Goal: Book appointment/travel/reservation

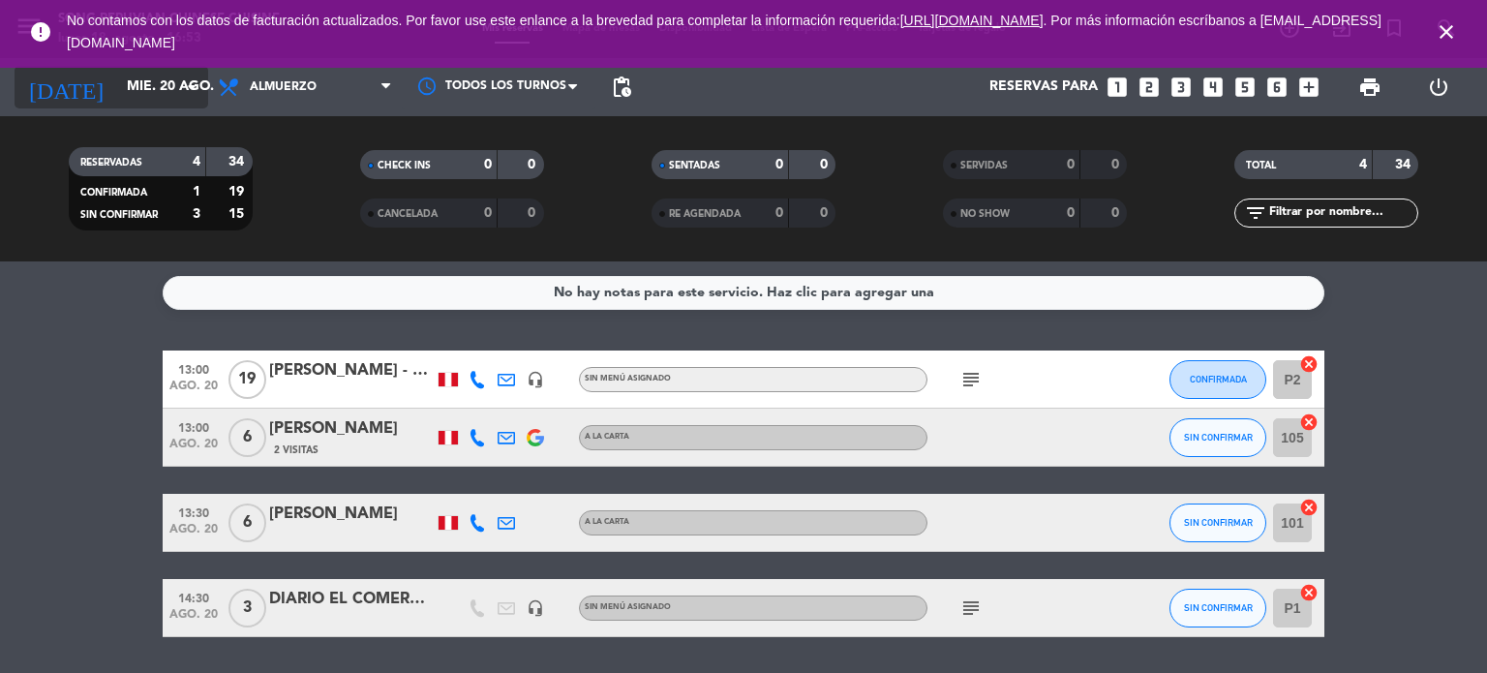
click at [173, 84] on input "mié. 20 ago." at bounding box center [209, 87] width 184 height 35
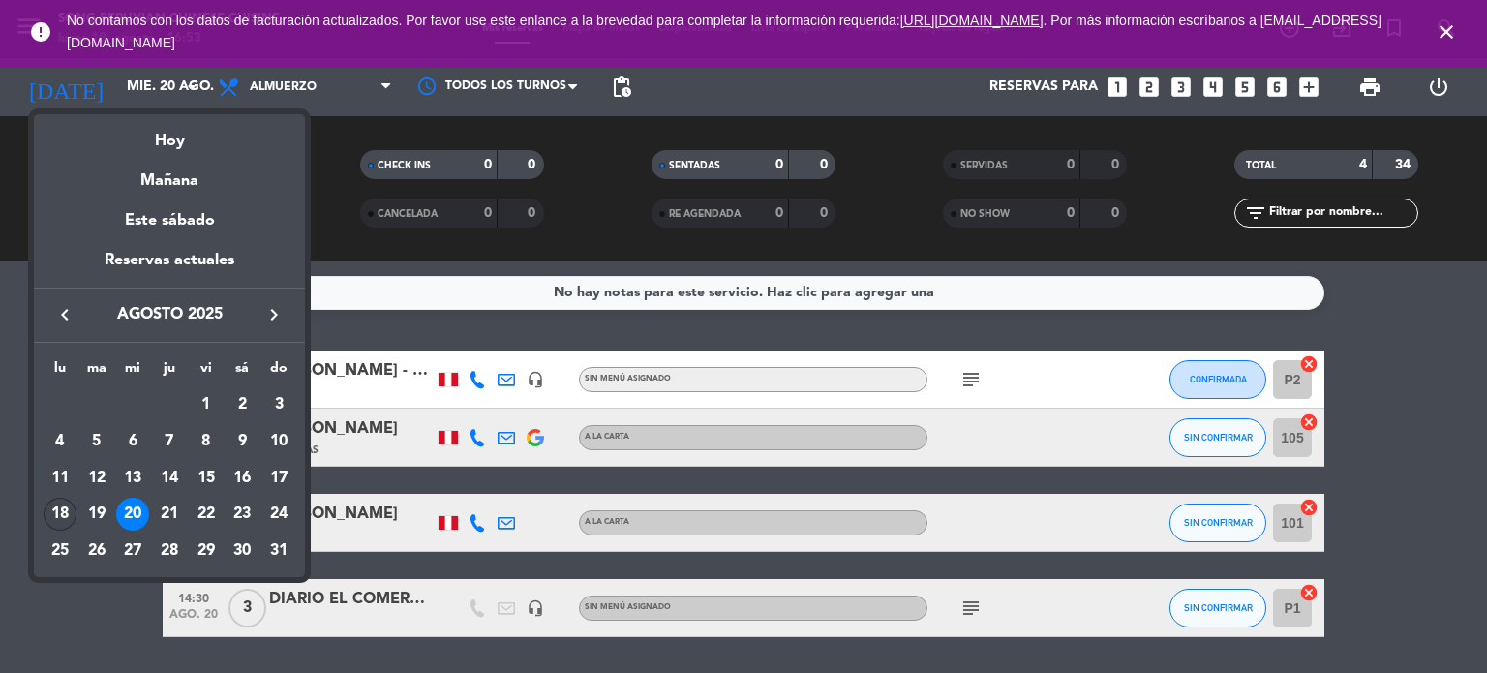
click at [61, 505] on div "18" at bounding box center [60, 514] width 33 height 33
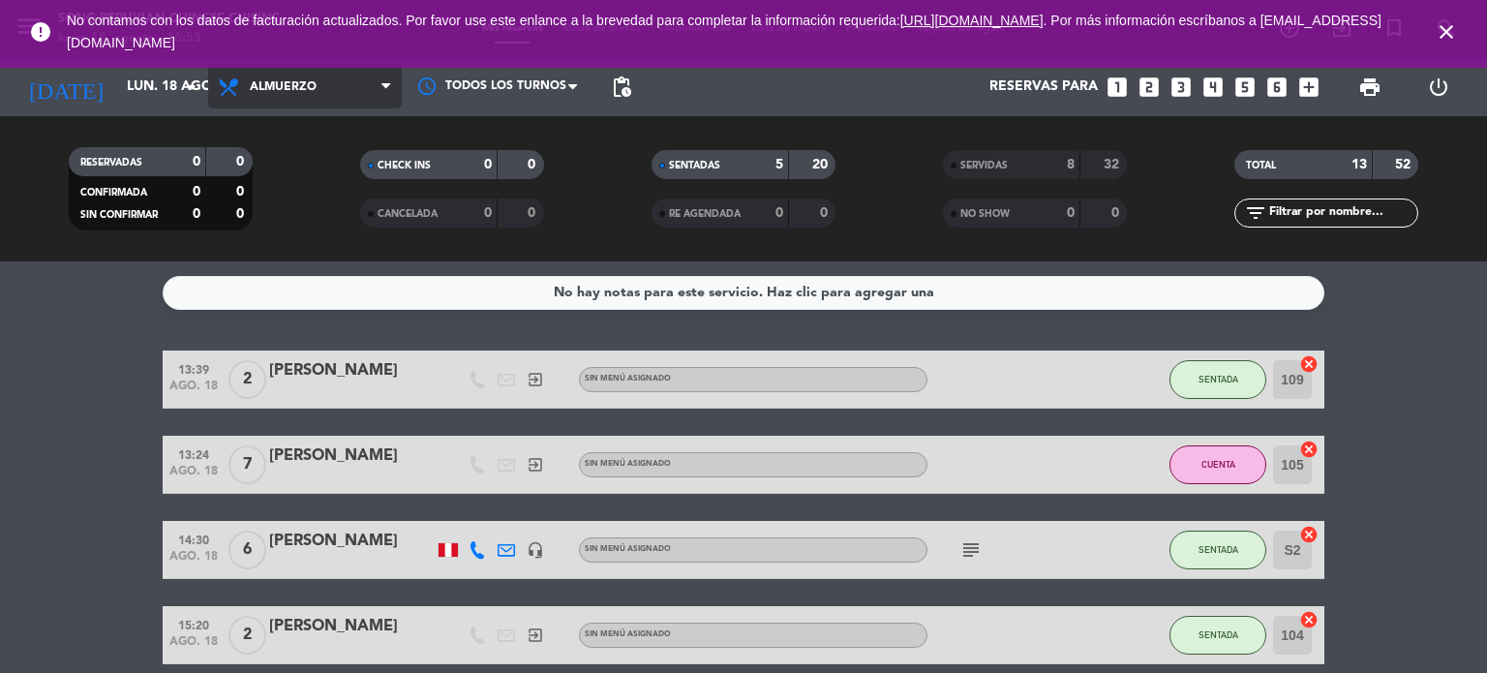
click at [263, 89] on span "Almuerzo" at bounding box center [283, 87] width 67 height 14
click at [288, 205] on div "menu Song Peruvian Chinese Cuisine [DATE] 18. agosto - 16:53 Mis reservas Mapa …" at bounding box center [743, 130] width 1487 height 261
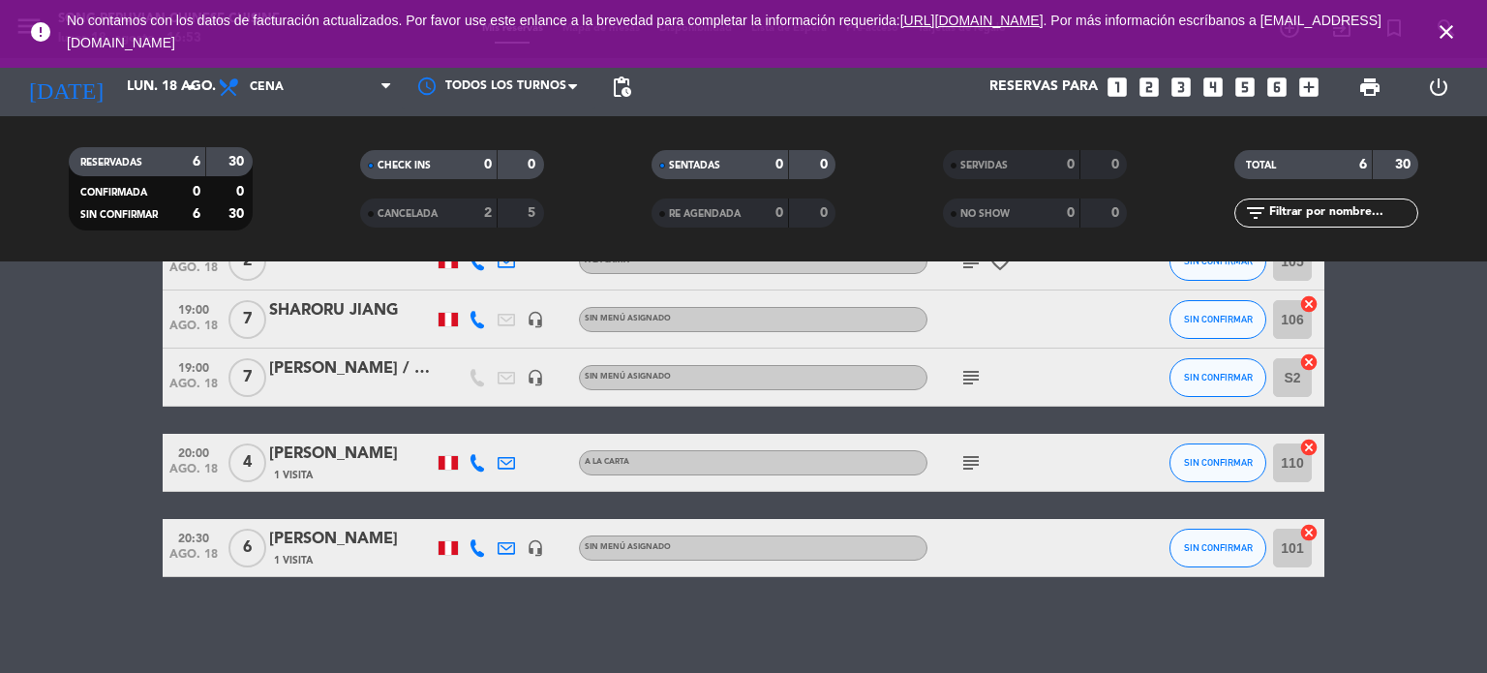
click at [105, 362] on bookings-row "19:00 [DATE] 4 [PERSON_NAME] A la carta subject work_outline SIN CONFIRMAR 107 …" at bounding box center [743, 375] width 1487 height 403
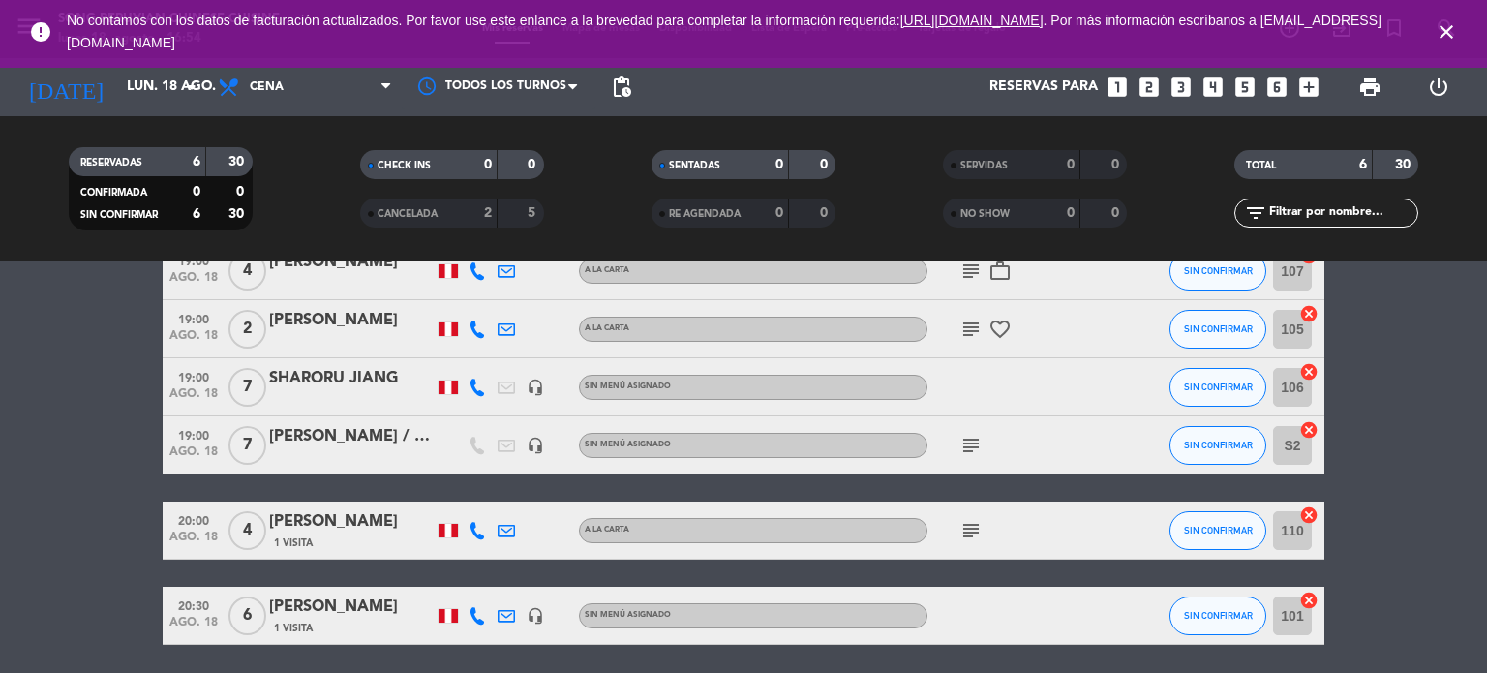
scroll to position [107, 0]
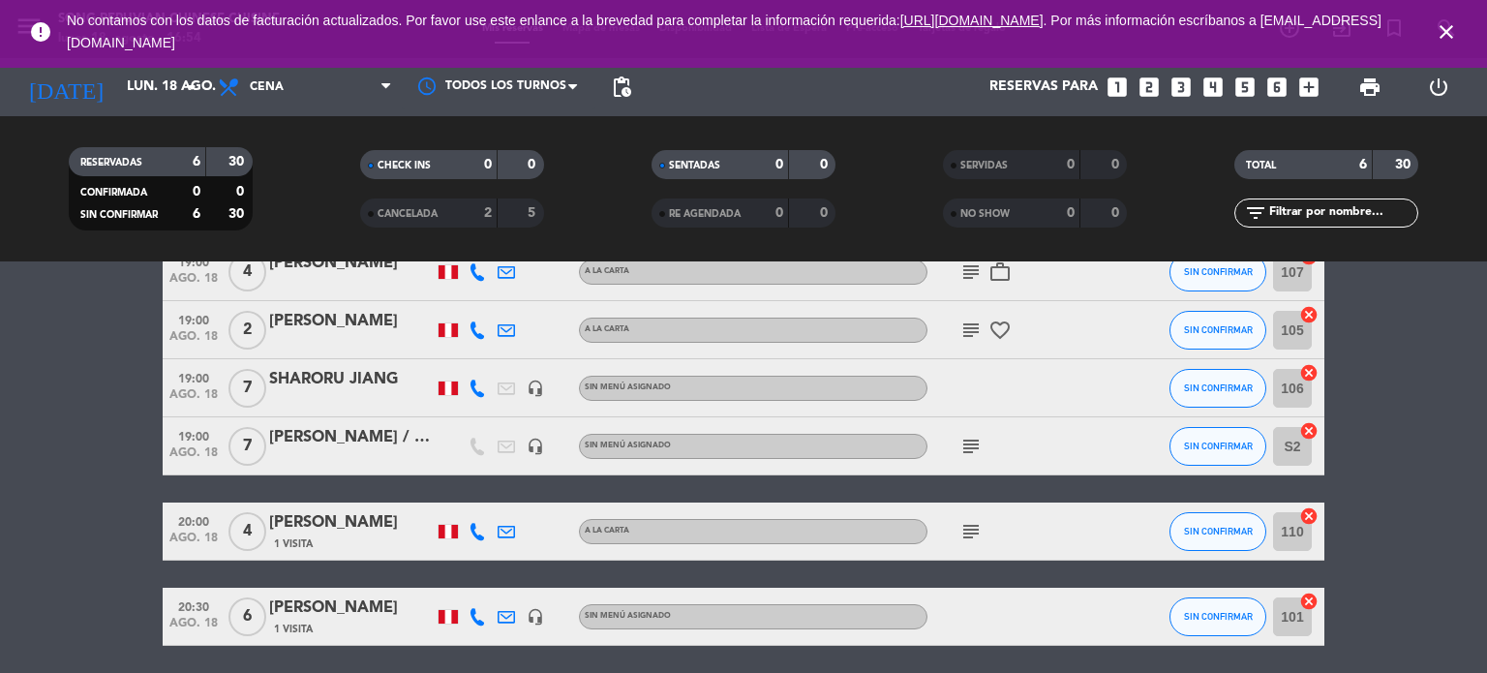
click at [972, 541] on icon "subject" at bounding box center [970, 531] width 23 height 23
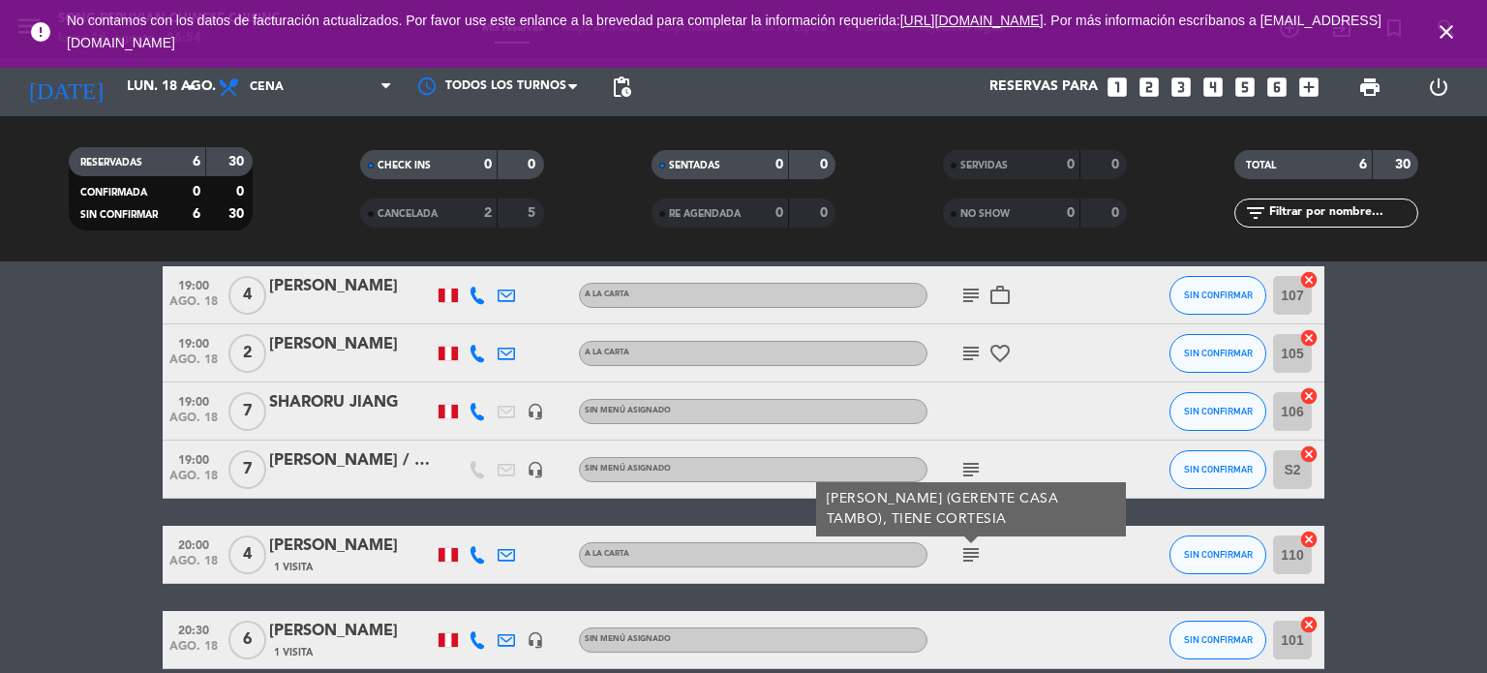
scroll to position [54, 0]
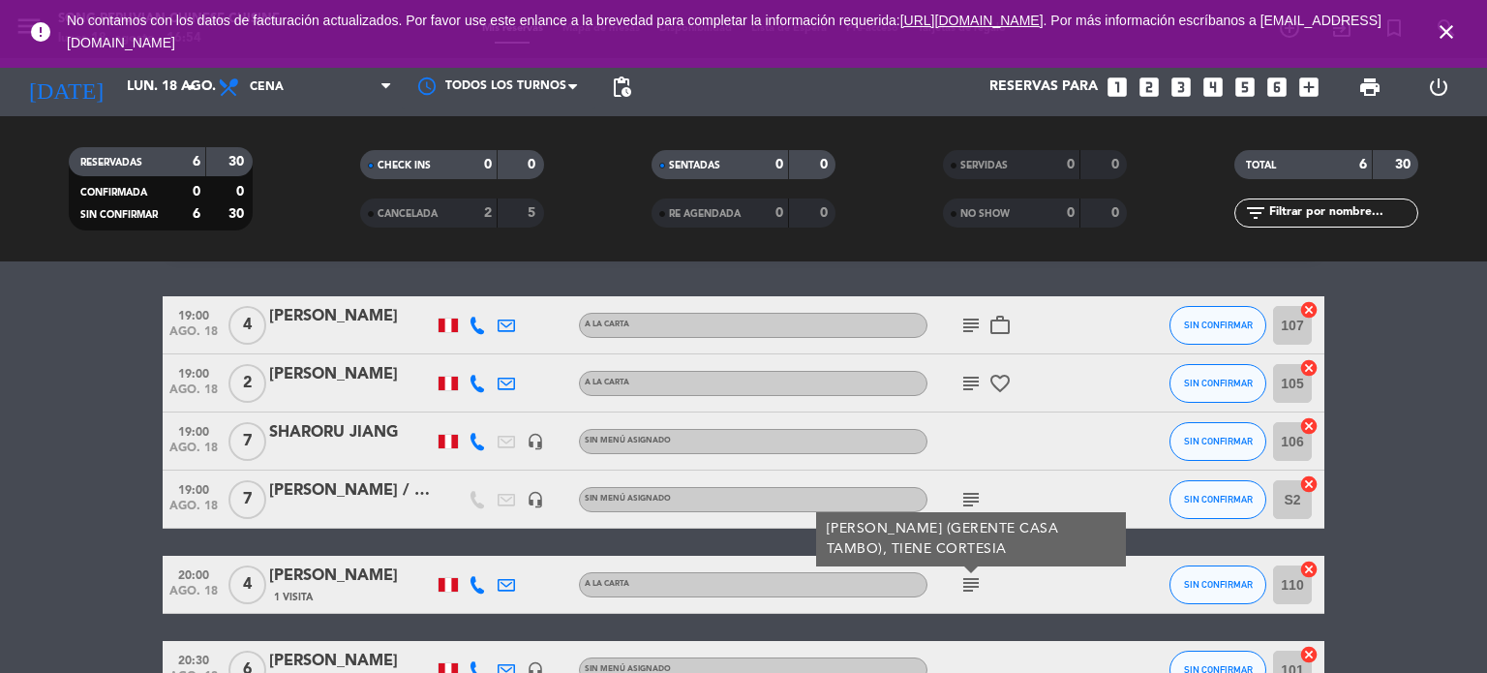
click at [972, 501] on icon "subject" at bounding box center [970, 499] width 23 height 23
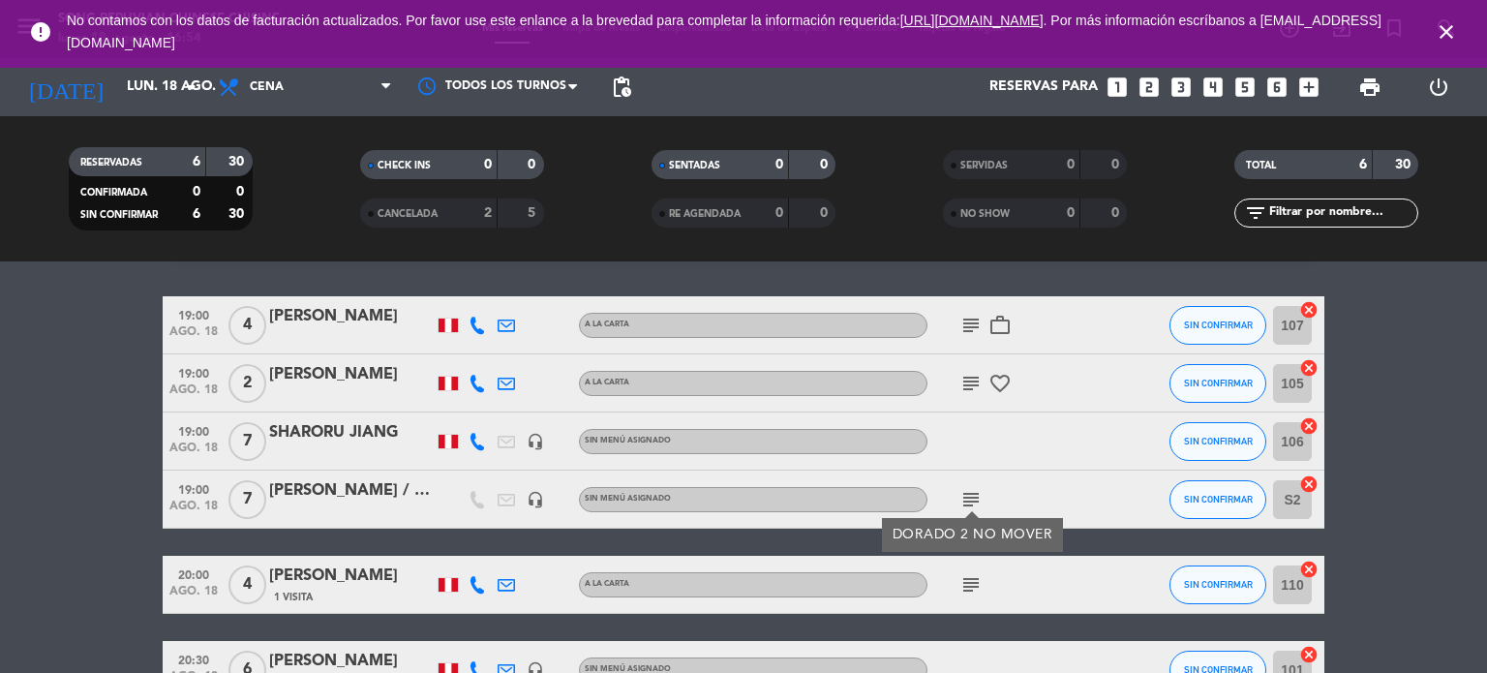
click at [976, 374] on icon "subject" at bounding box center [970, 383] width 23 height 23
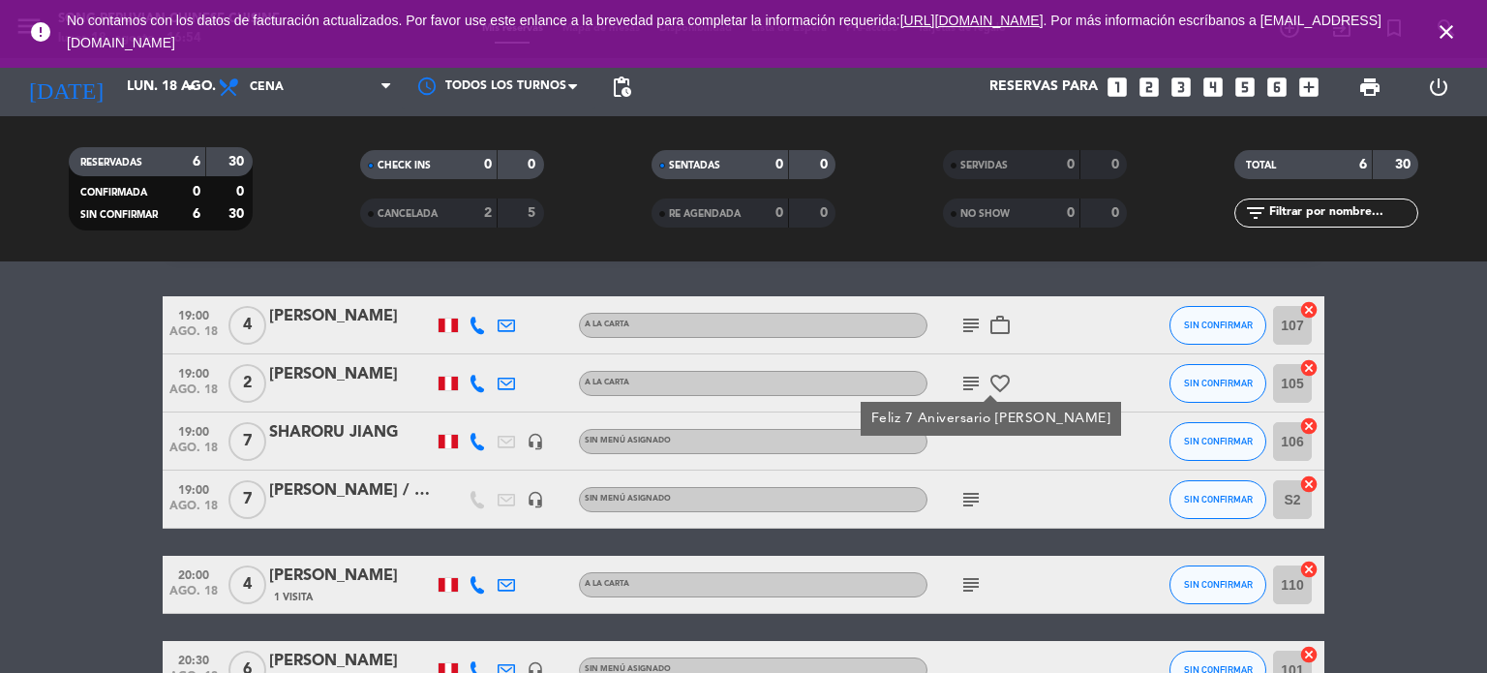
click at [978, 332] on icon "subject" at bounding box center [970, 325] width 23 height 23
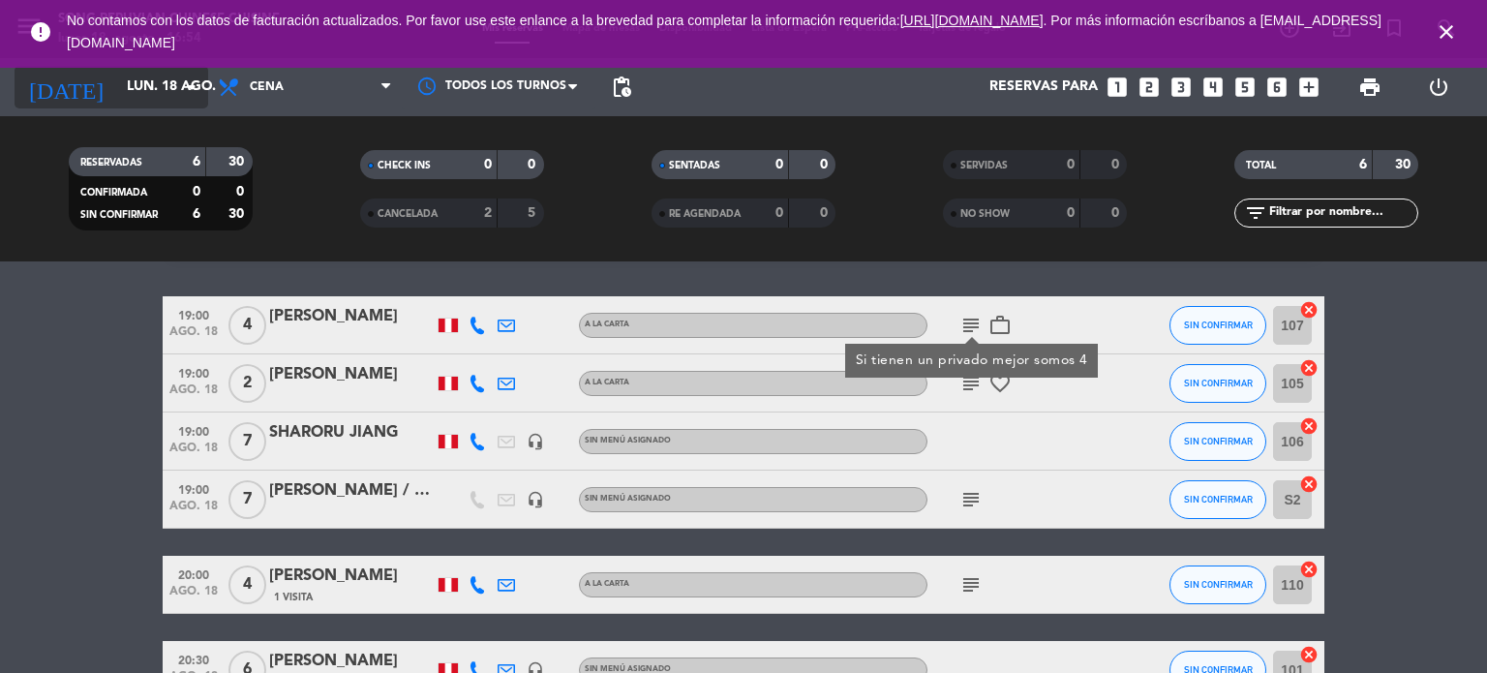
click at [117, 89] on input "lun. 18 ago." at bounding box center [209, 87] width 184 height 35
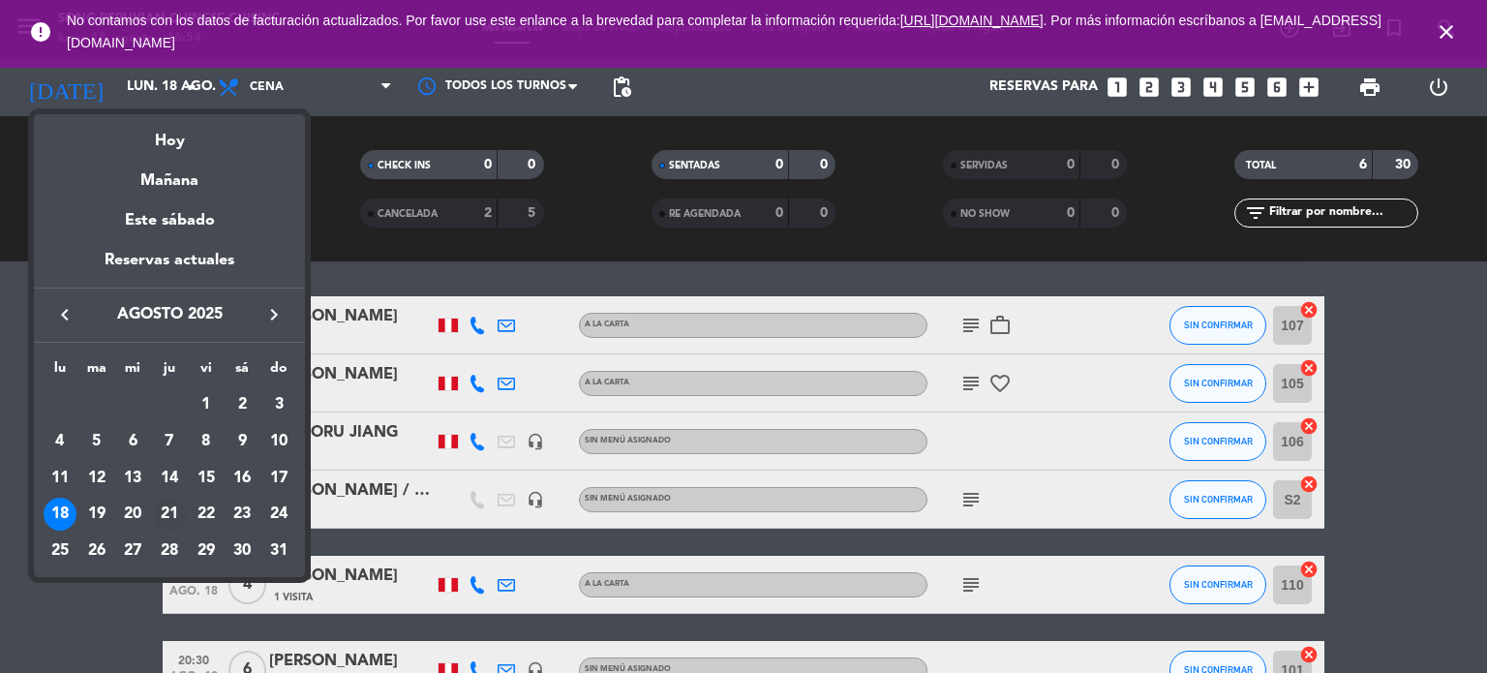
click at [177, 510] on div "21" at bounding box center [169, 514] width 33 height 33
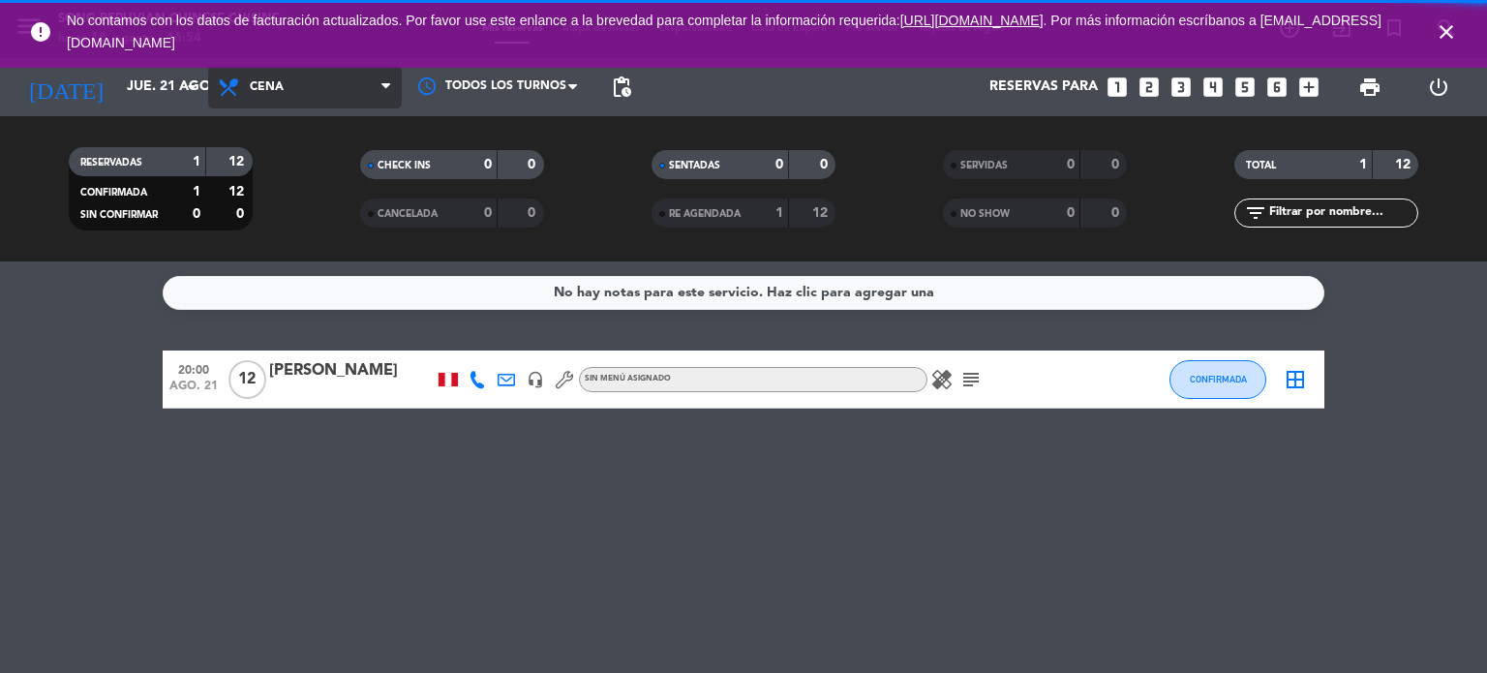
scroll to position [0, 0]
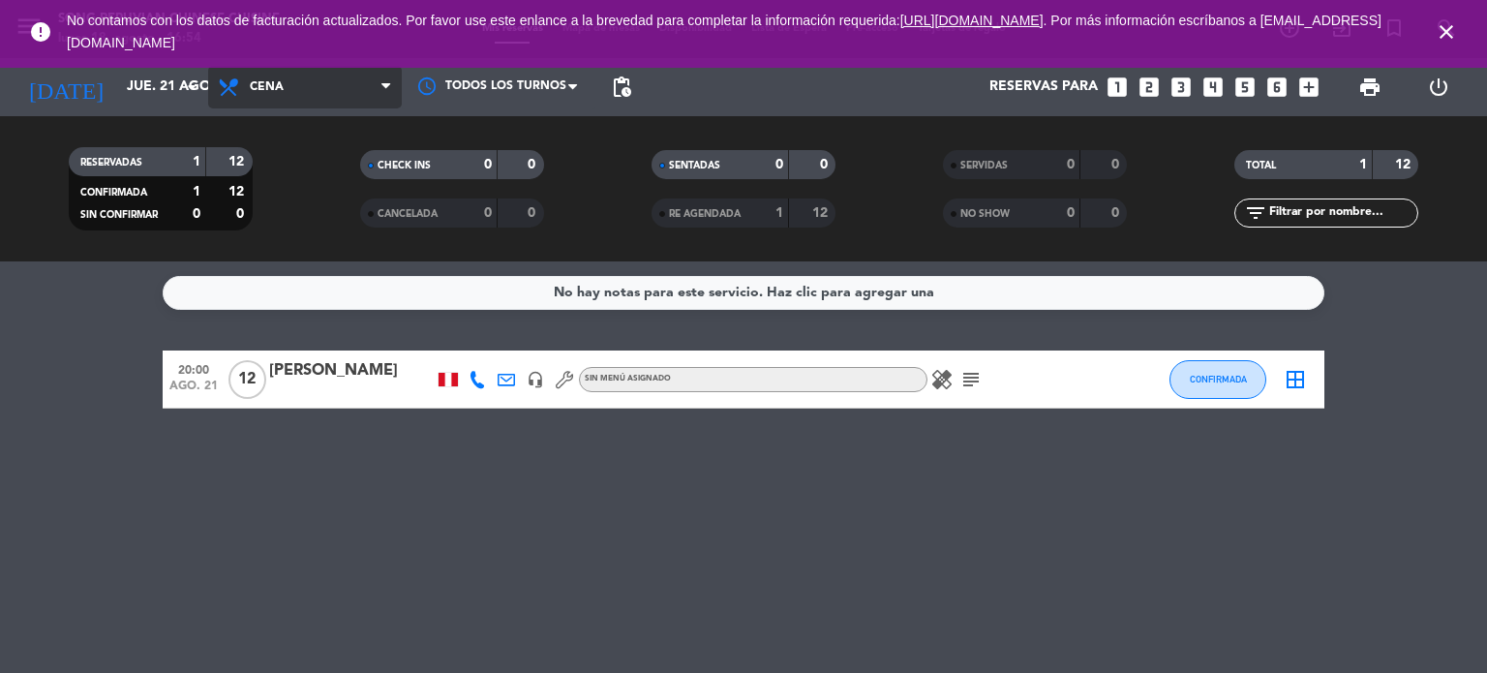
click at [321, 90] on span "Cena" at bounding box center [305, 87] width 194 height 43
click at [309, 167] on div "menu Song Peruvian Chinese Cuisine [DATE] 18. agosto - 16:54 Mis reservas Mapa …" at bounding box center [743, 130] width 1487 height 261
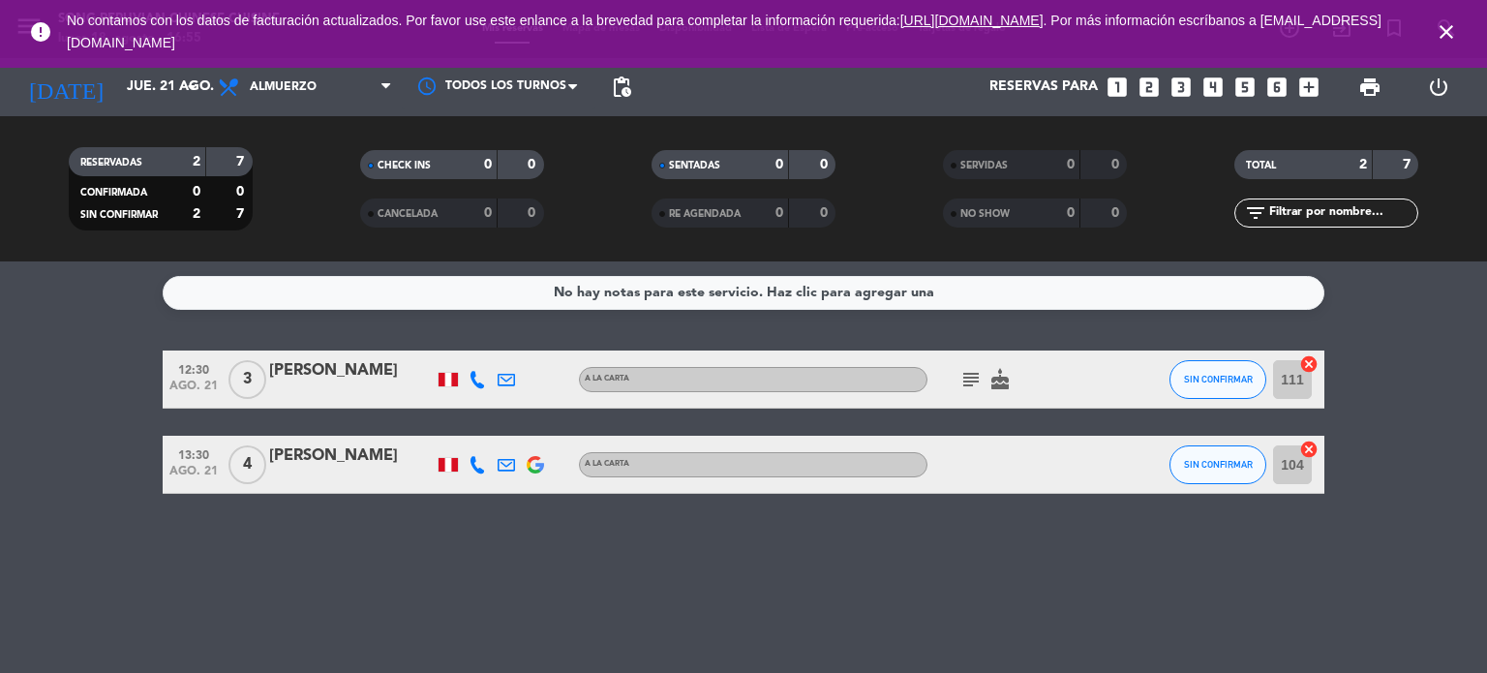
click at [972, 378] on icon "subject" at bounding box center [970, 379] width 23 height 23
click at [294, 104] on span "Almuerzo" at bounding box center [305, 87] width 194 height 43
click at [304, 229] on div "menu Song Peruvian Chinese Cuisine [DATE] 18. agosto - 16:55 Mis reservas Mapa …" at bounding box center [743, 130] width 1487 height 261
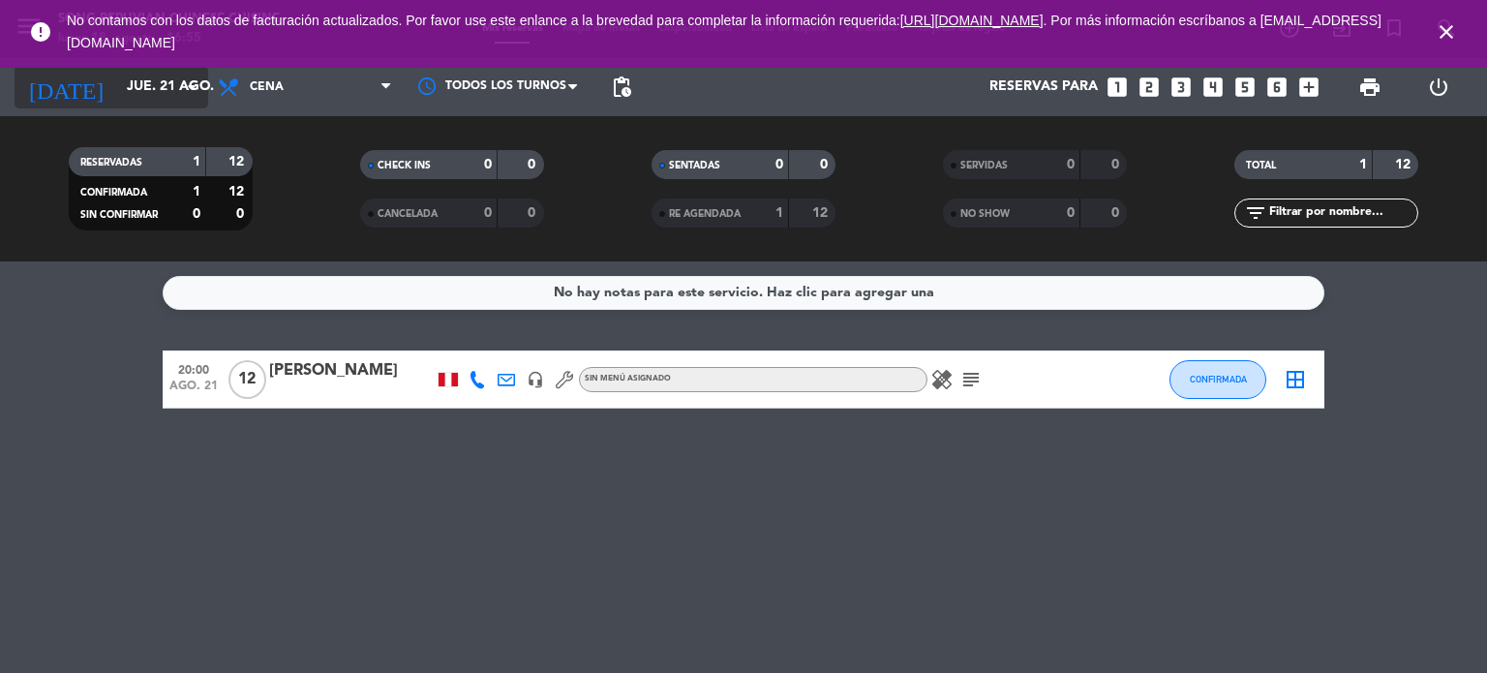
click at [139, 88] on input "jue. 21 ago." at bounding box center [209, 87] width 184 height 35
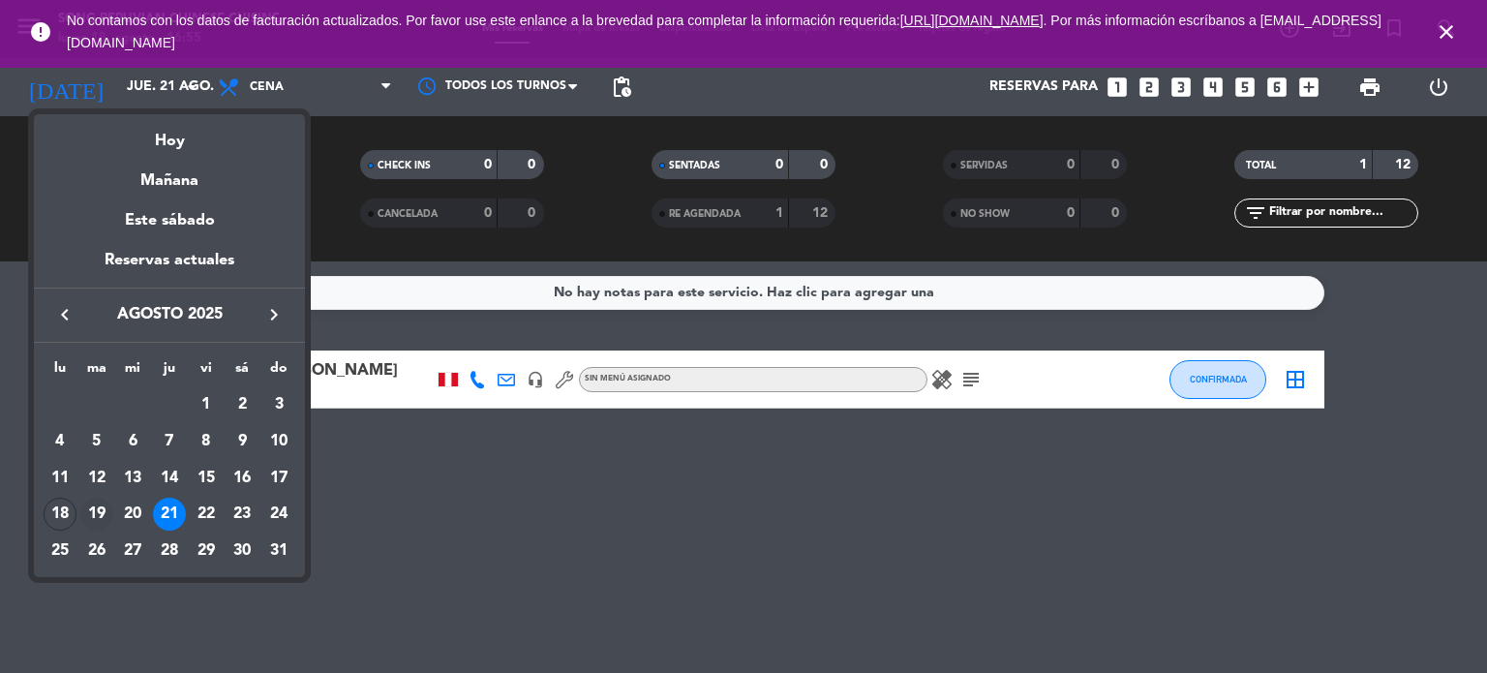
click at [101, 514] on div "19" at bounding box center [96, 514] width 33 height 33
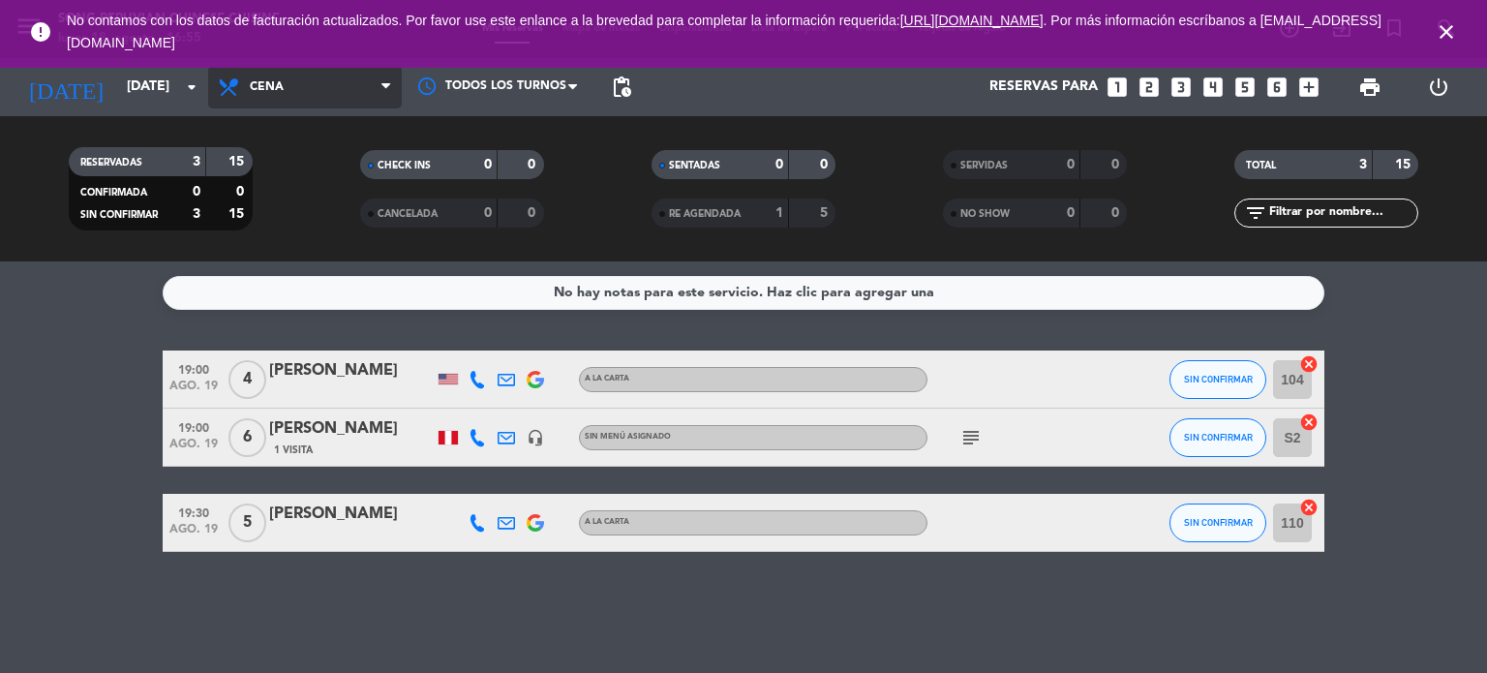
click at [281, 96] on span "Cena" at bounding box center [305, 87] width 194 height 43
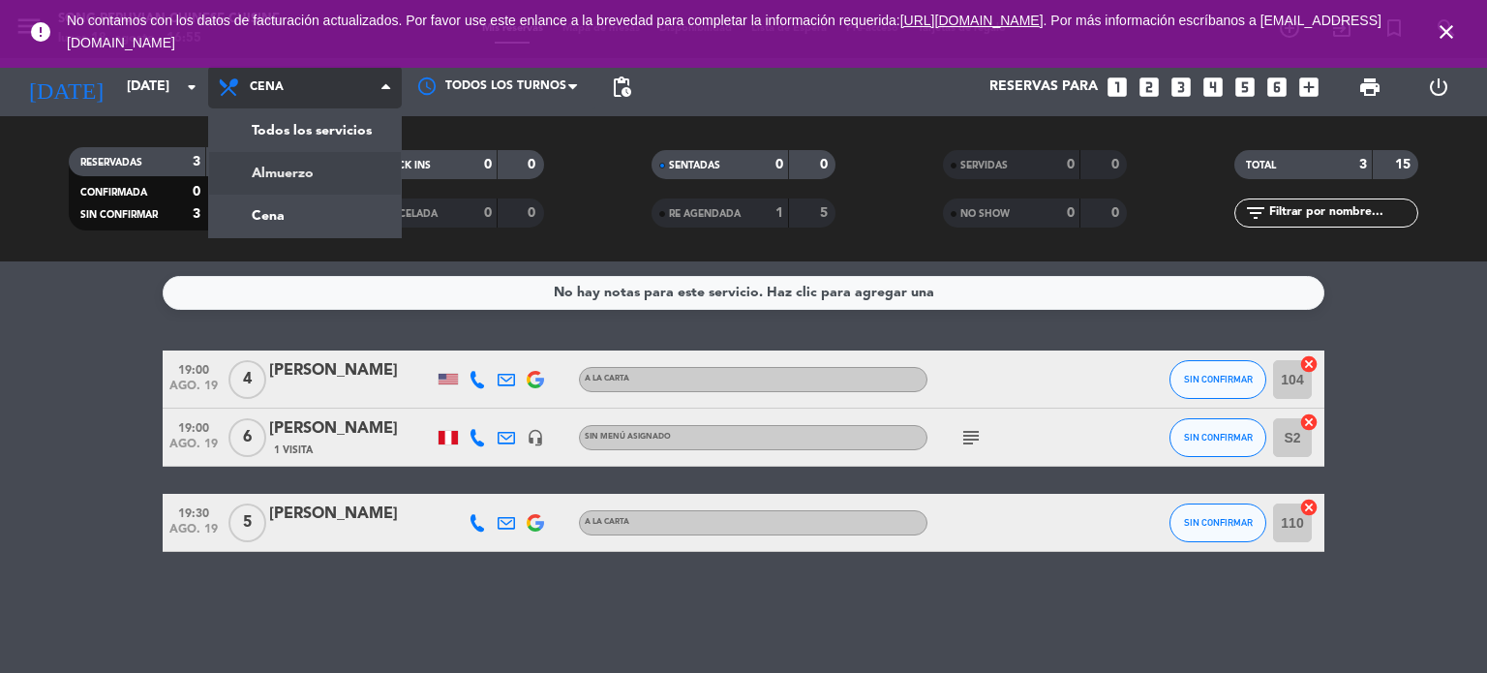
click at [277, 176] on div "menu Song Peruvian Chinese Cuisine [DATE] 18. agosto - 16:55 Mis reservas Mapa …" at bounding box center [743, 130] width 1487 height 261
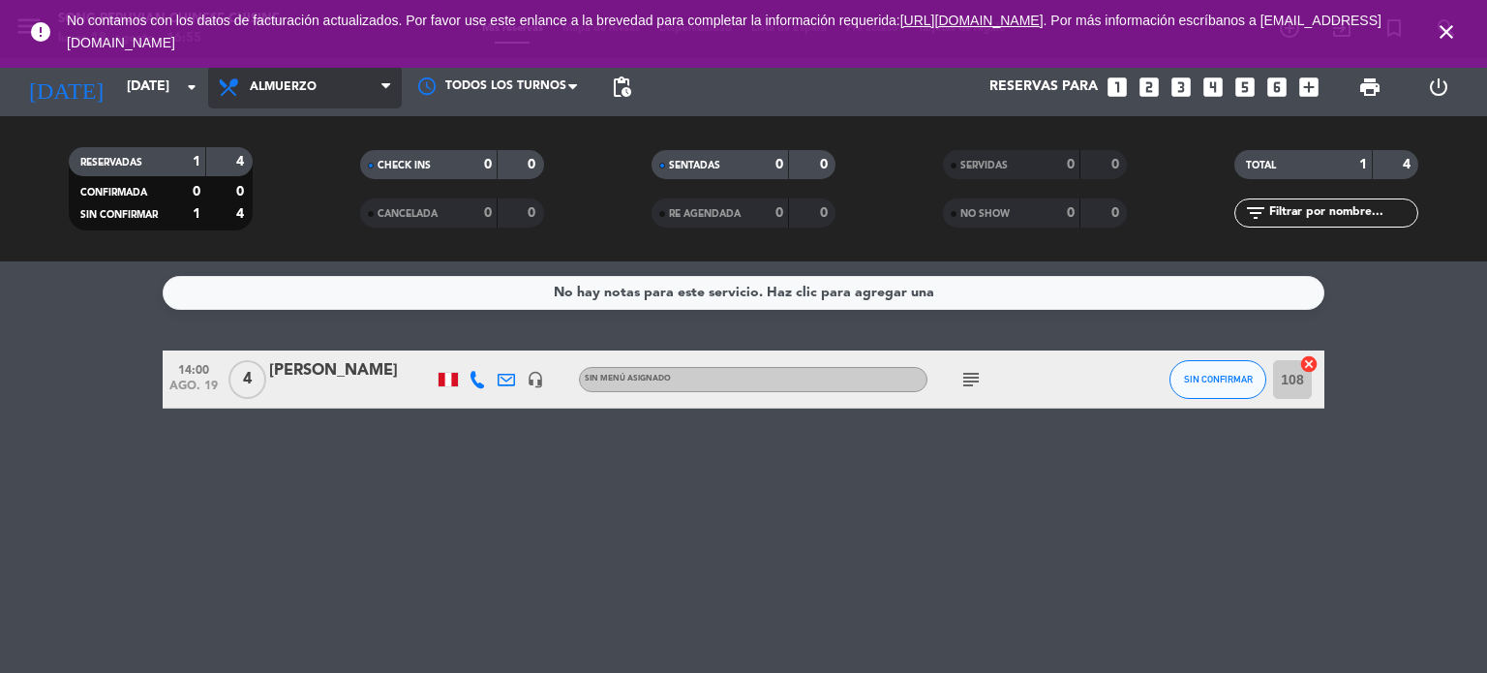
click at [292, 72] on span "Almuerzo" at bounding box center [305, 87] width 194 height 43
click at [277, 200] on div "menu Song Peruvian Chinese Cuisine [DATE] 18. agosto - 16:55 Mis reservas Mapa …" at bounding box center [743, 130] width 1487 height 261
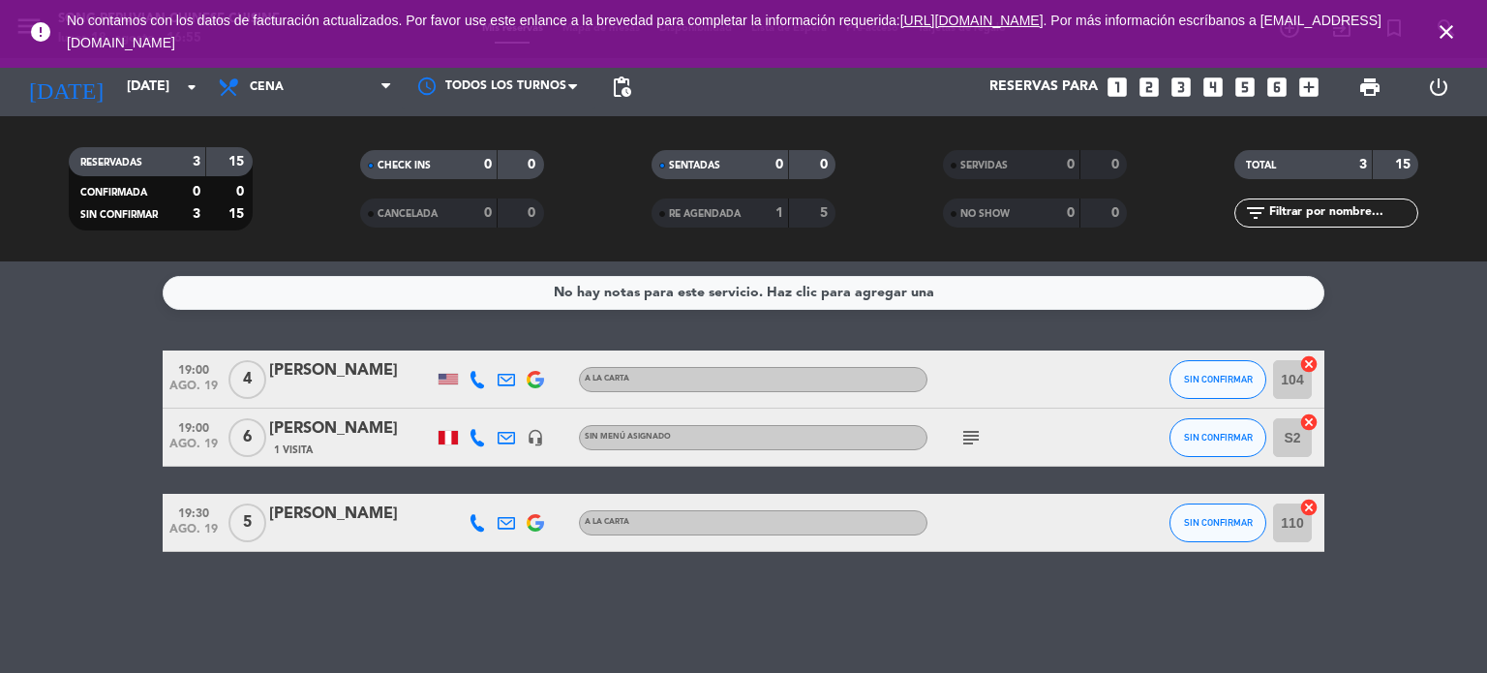
click at [968, 440] on icon "subject" at bounding box center [970, 437] width 23 height 23
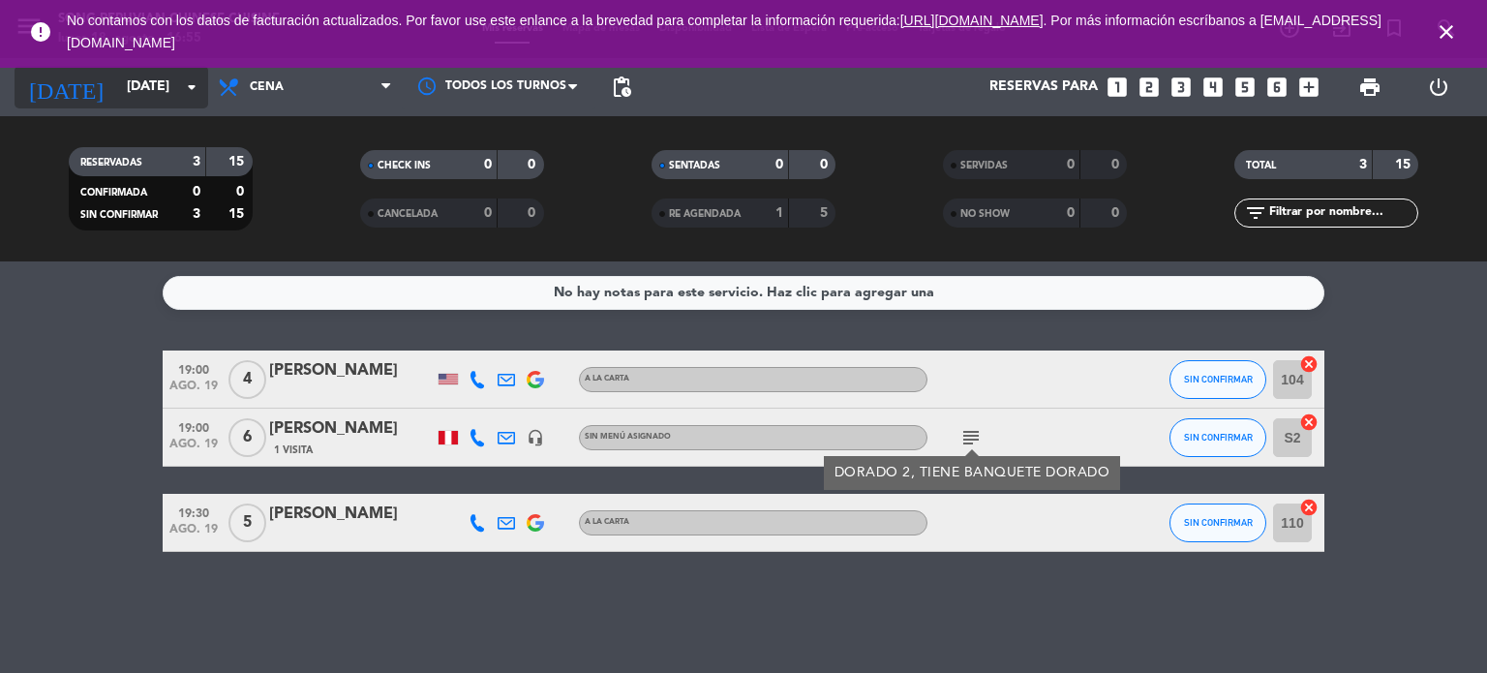
click at [171, 91] on input "[DATE]" at bounding box center [209, 87] width 184 height 35
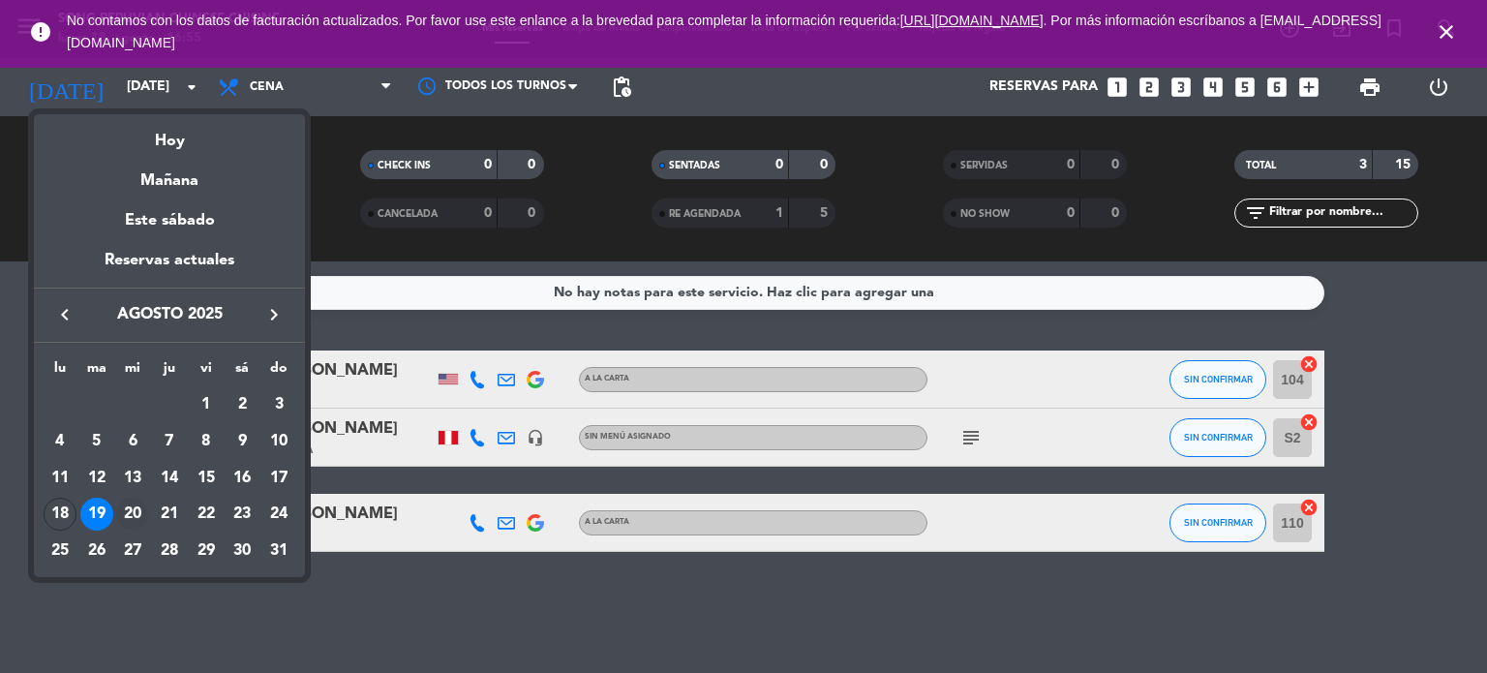
click at [138, 510] on div "20" at bounding box center [132, 514] width 33 height 33
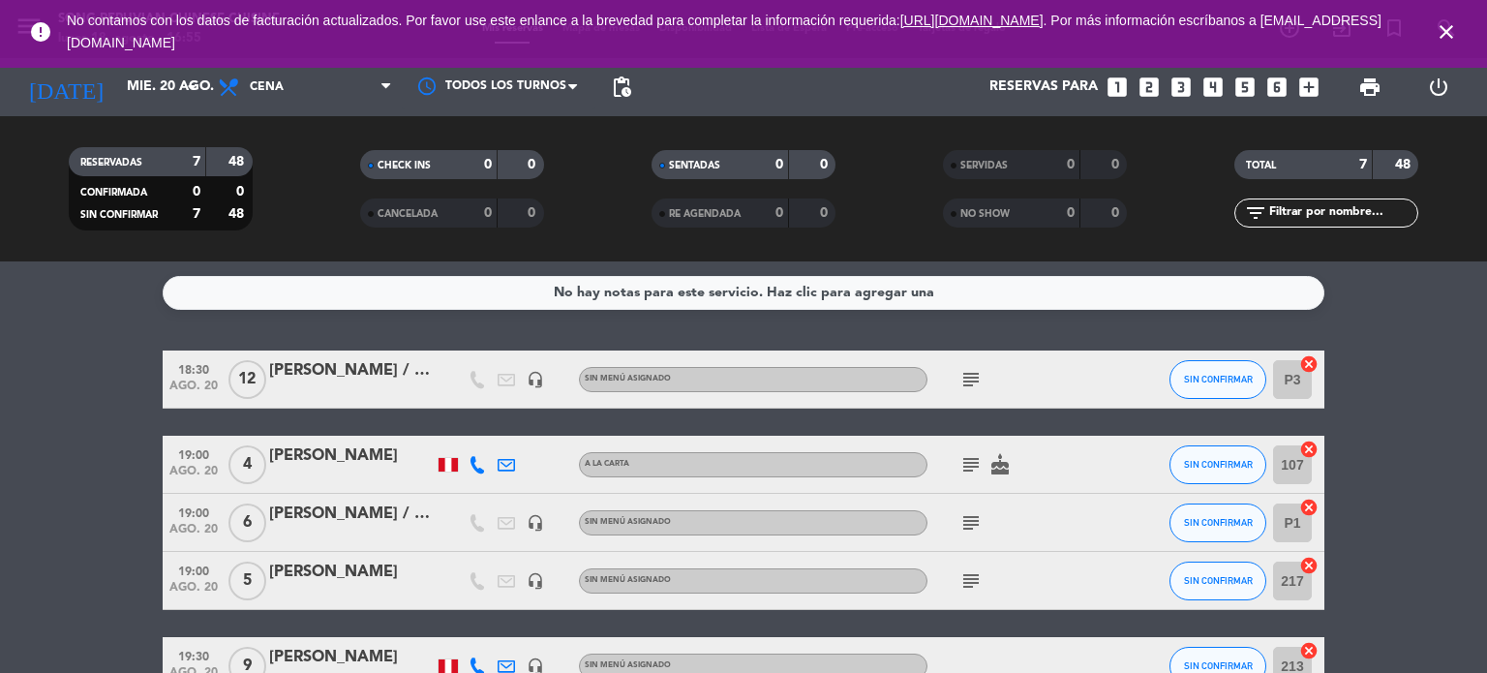
click at [969, 378] on icon "subject" at bounding box center [970, 379] width 23 height 23
click at [966, 451] on div "subject cake" at bounding box center [1014, 464] width 174 height 57
click at [970, 467] on icon "subject" at bounding box center [970, 464] width 23 height 23
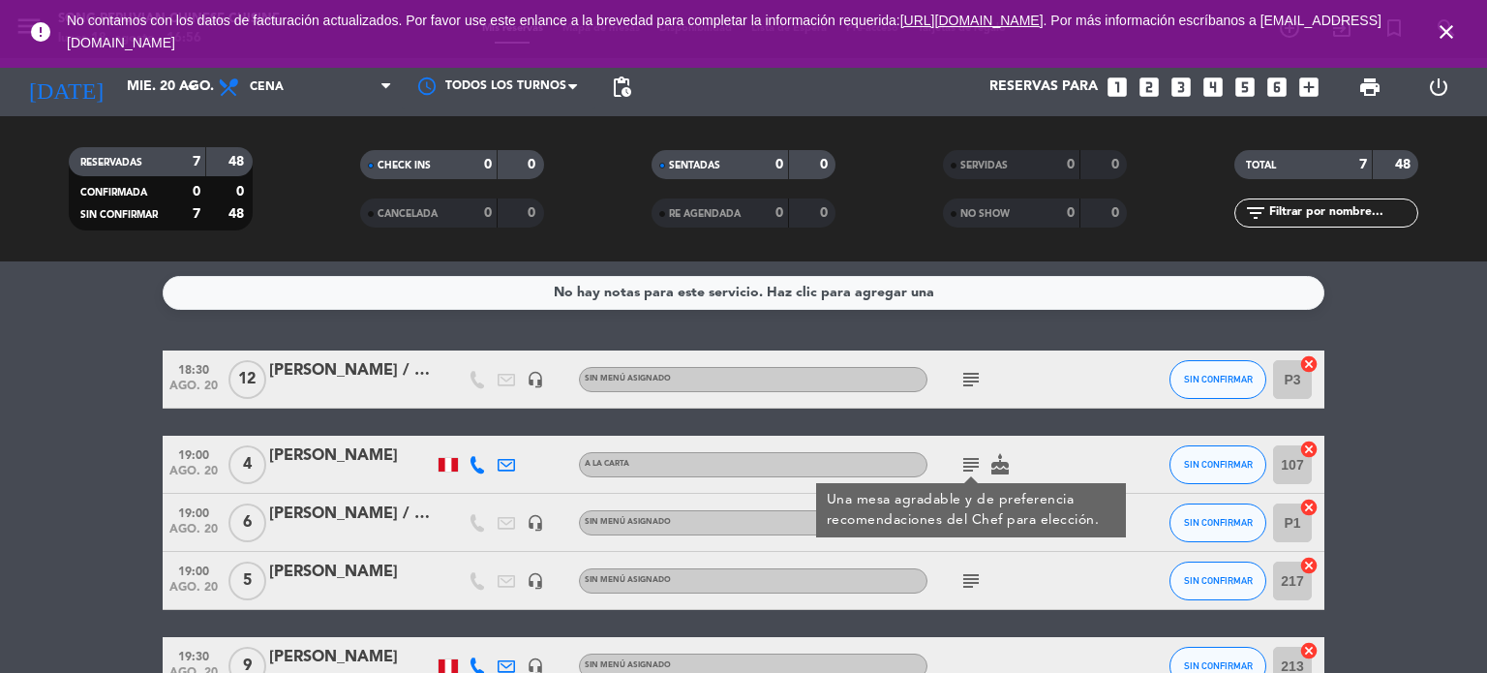
click at [964, 583] on icon "subject" at bounding box center [970, 580] width 23 height 23
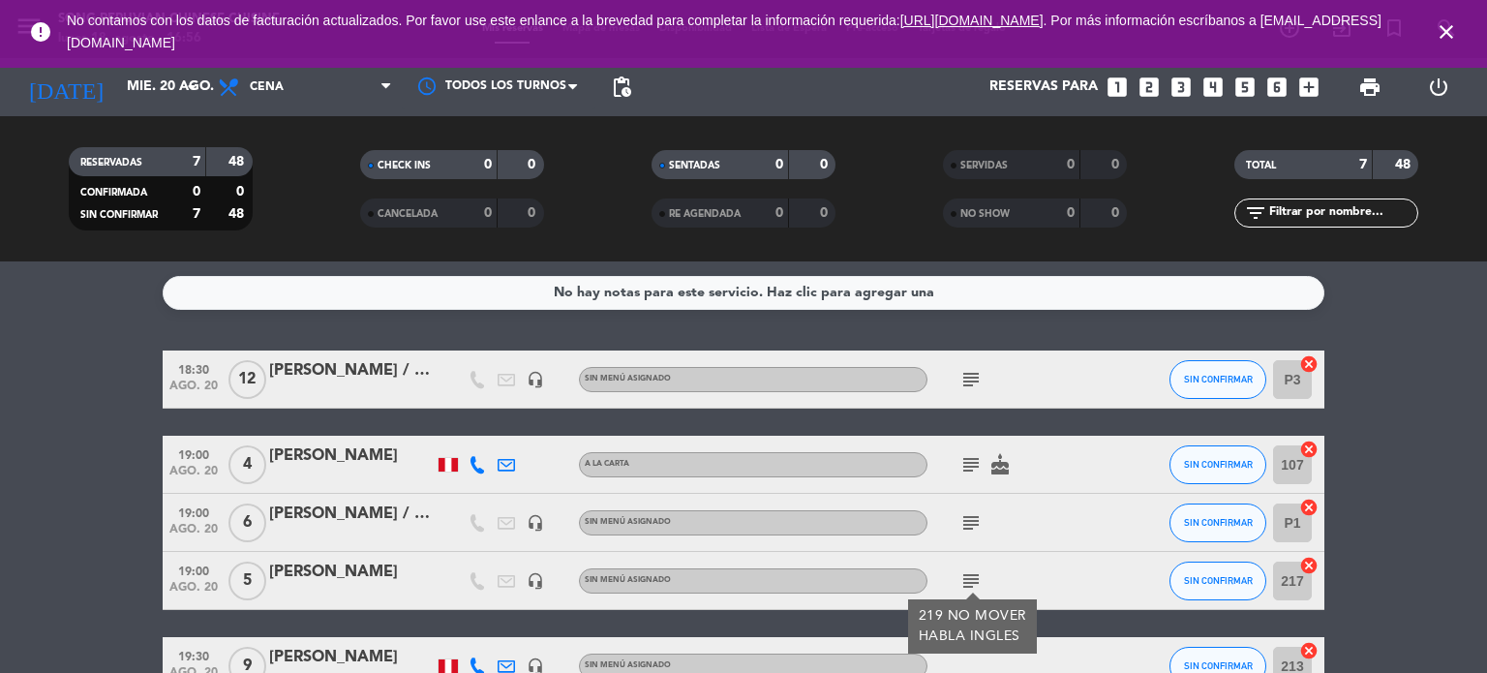
click at [976, 501] on div "subject" at bounding box center [1014, 522] width 174 height 57
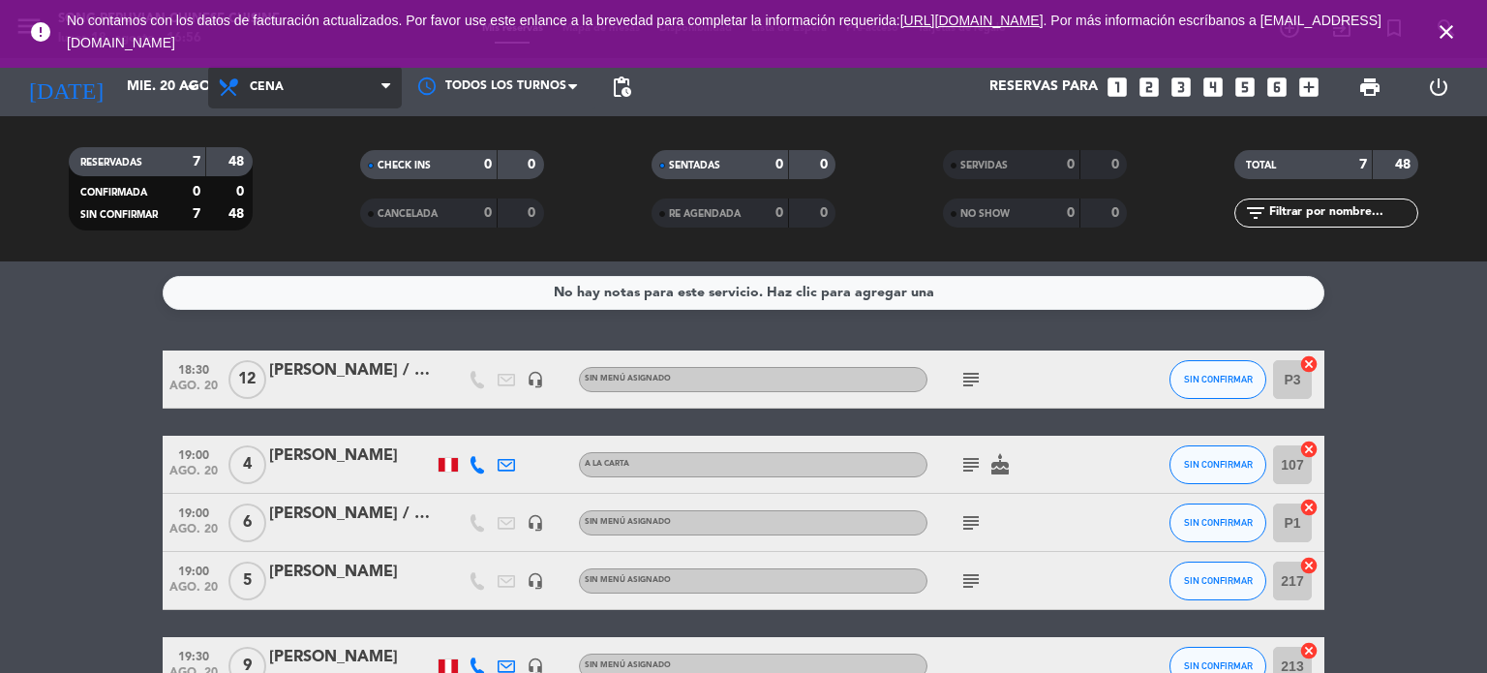
click at [258, 96] on span "Cena" at bounding box center [305, 87] width 194 height 43
click at [265, 163] on div "menu Song Peruvian Chinese Cuisine [DATE] 18. agosto - 16:56 Mis reservas Mapa …" at bounding box center [743, 130] width 1487 height 261
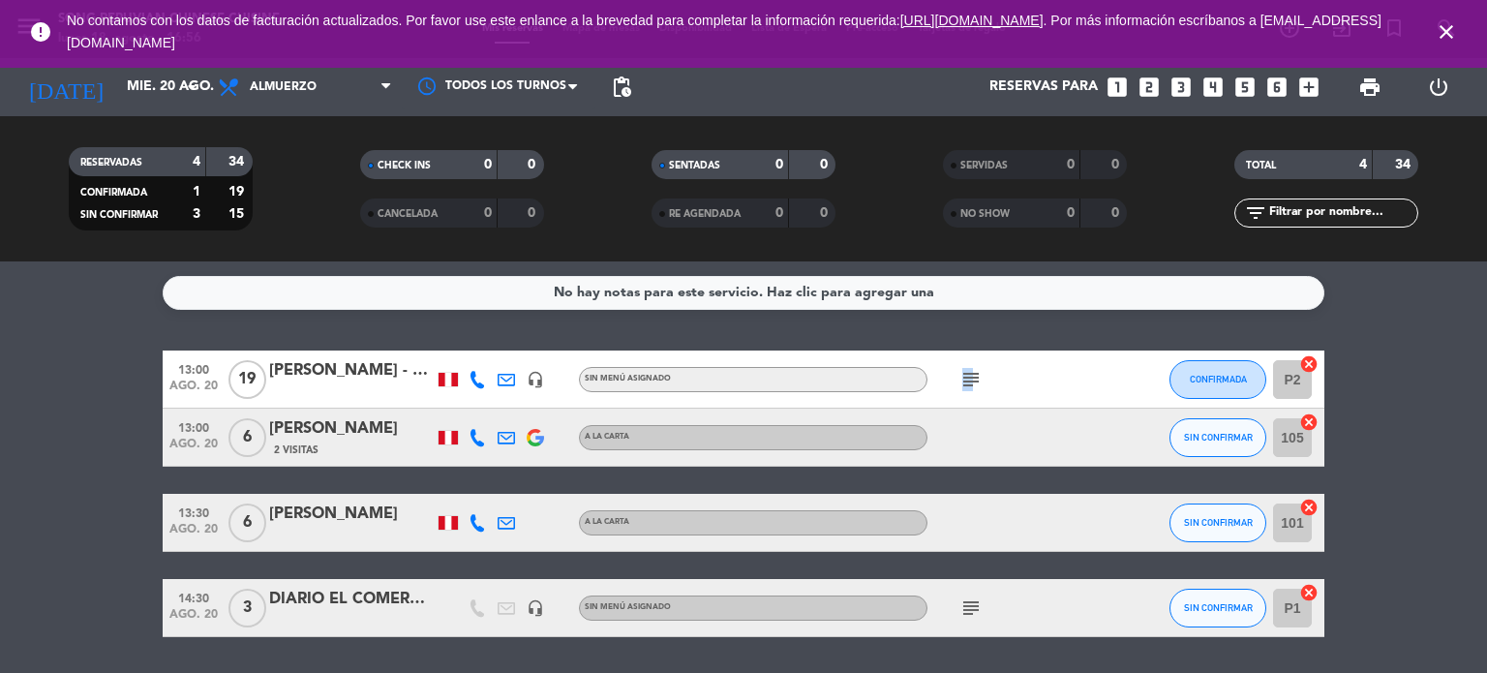
drag, startPoint x: 956, startPoint y: 391, endPoint x: 969, endPoint y: 382, distance: 16.1
click at [969, 382] on div "subject" at bounding box center [1014, 378] width 174 height 57
click at [969, 382] on icon "subject" at bounding box center [970, 379] width 23 height 23
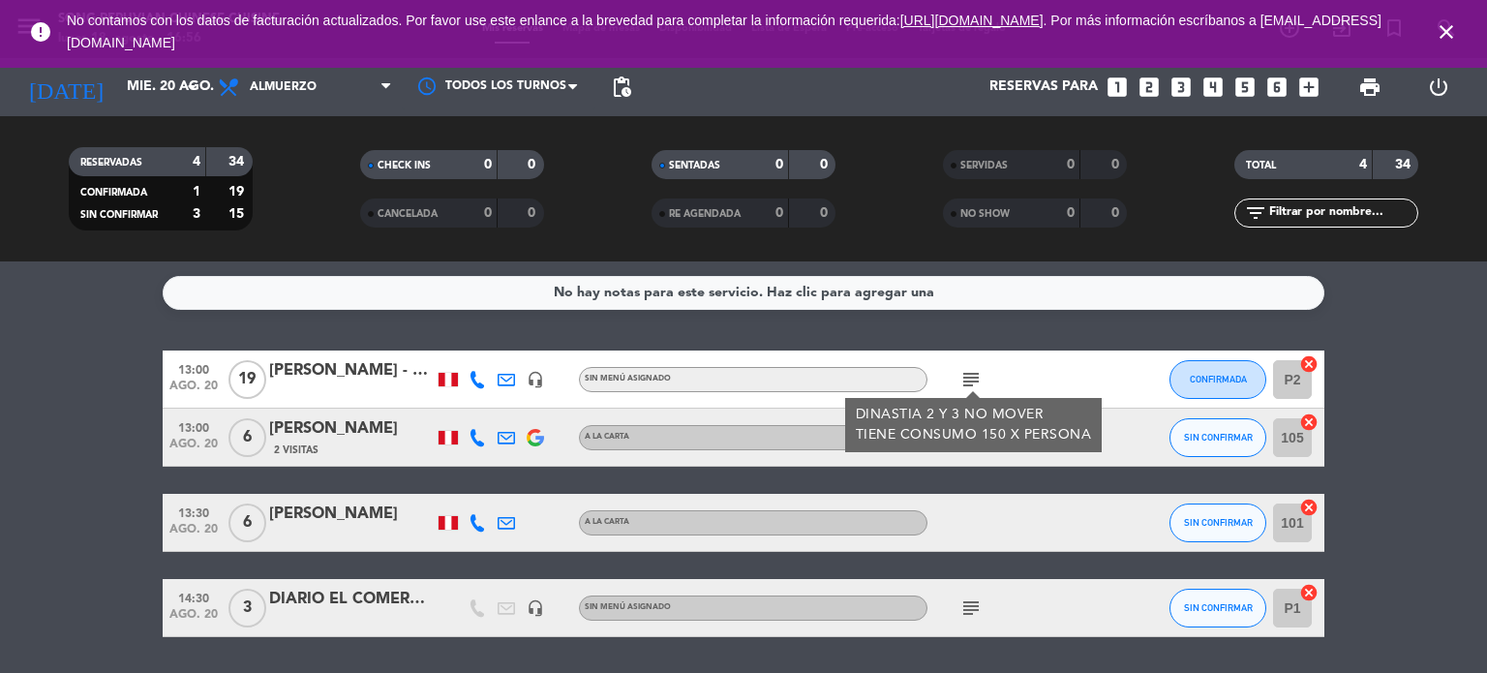
click at [960, 609] on icon "subject" at bounding box center [970, 607] width 23 height 23
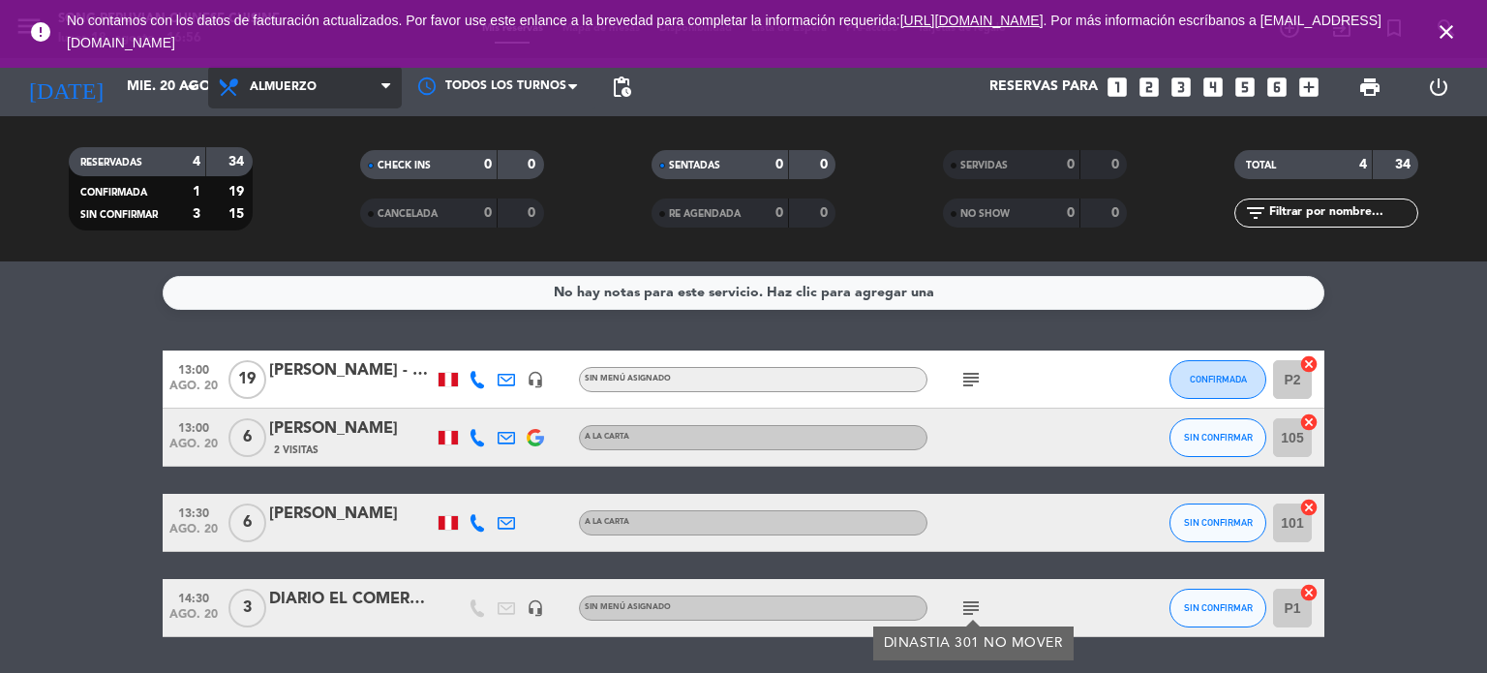
click at [337, 87] on span "Almuerzo" at bounding box center [305, 87] width 194 height 43
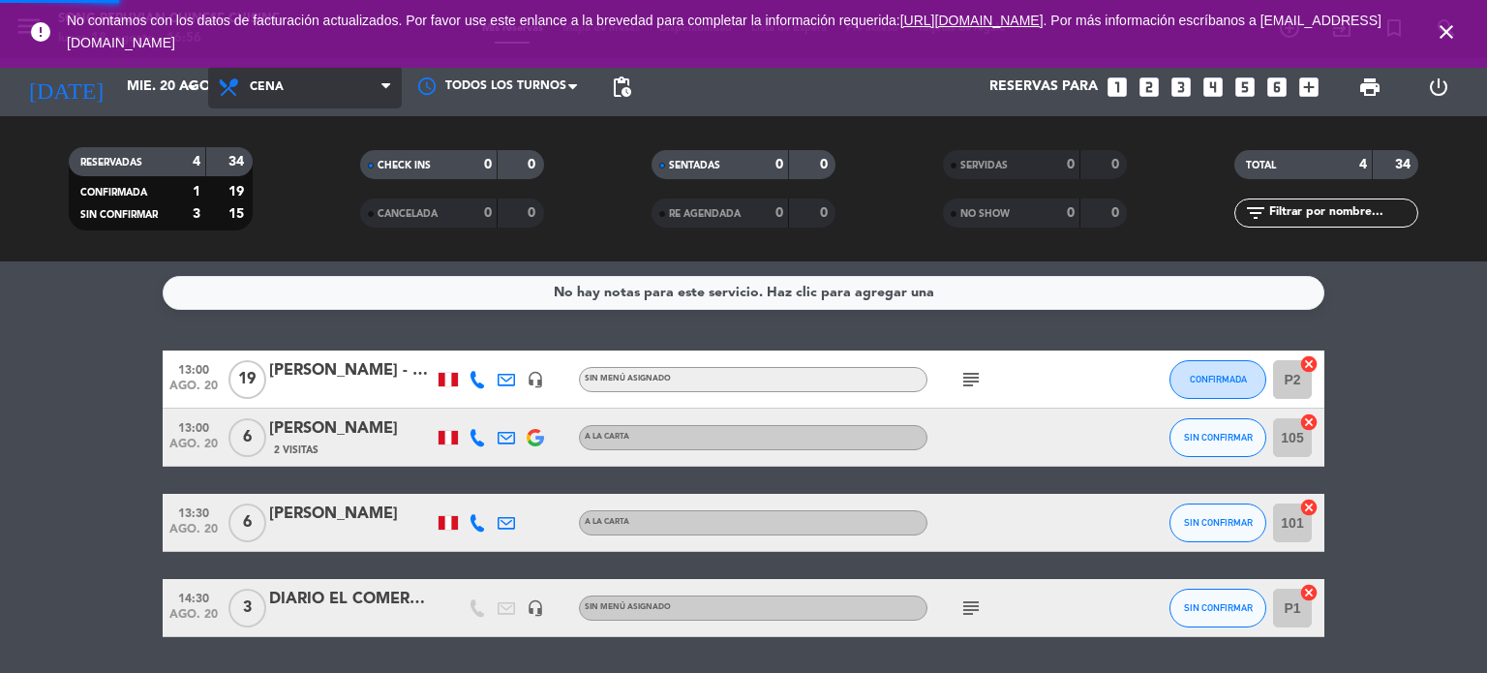
click at [297, 208] on div "menu Song Peruvian Chinese Cuisine [DATE] 18. agosto - 16:56 Mis reservas Mapa …" at bounding box center [743, 130] width 1487 height 261
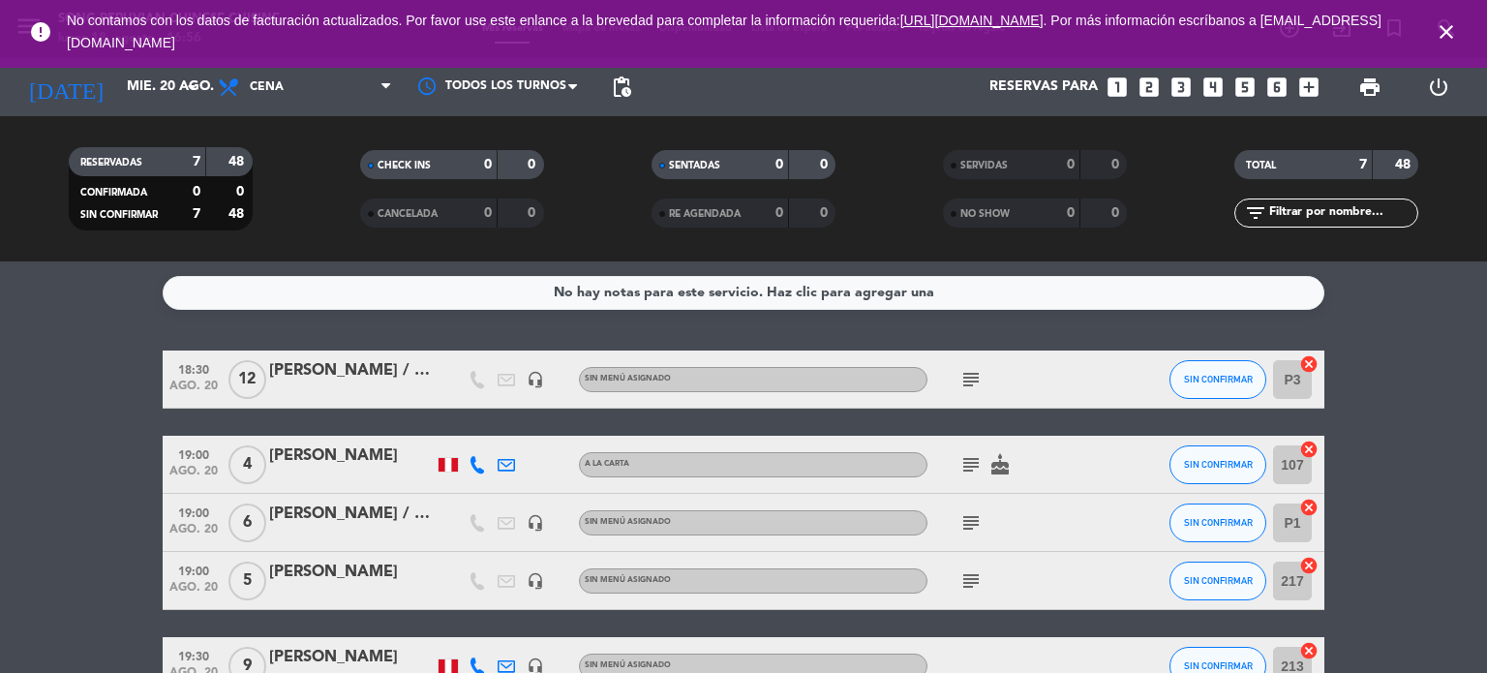
click at [969, 383] on icon "subject" at bounding box center [970, 379] width 23 height 23
click at [973, 468] on icon "subject" at bounding box center [970, 464] width 23 height 23
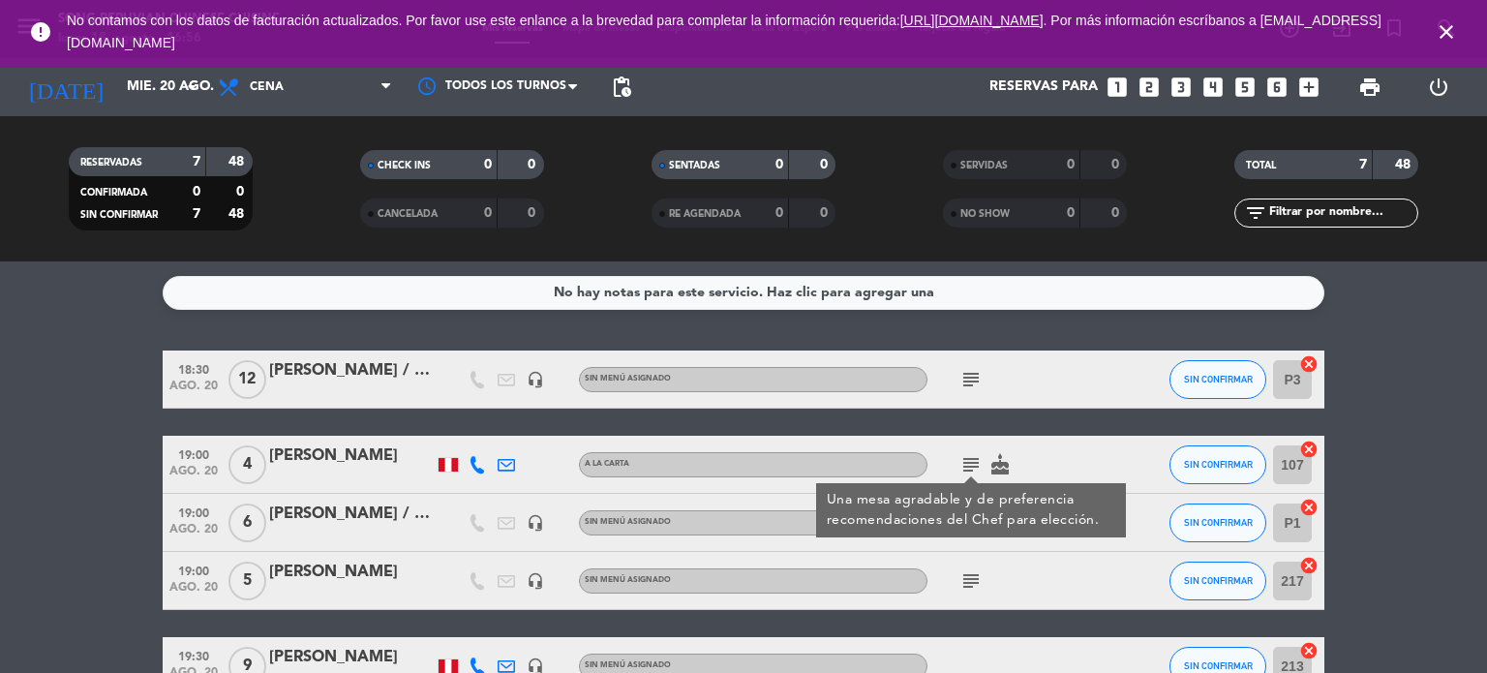
click at [968, 576] on icon "subject" at bounding box center [970, 580] width 23 height 23
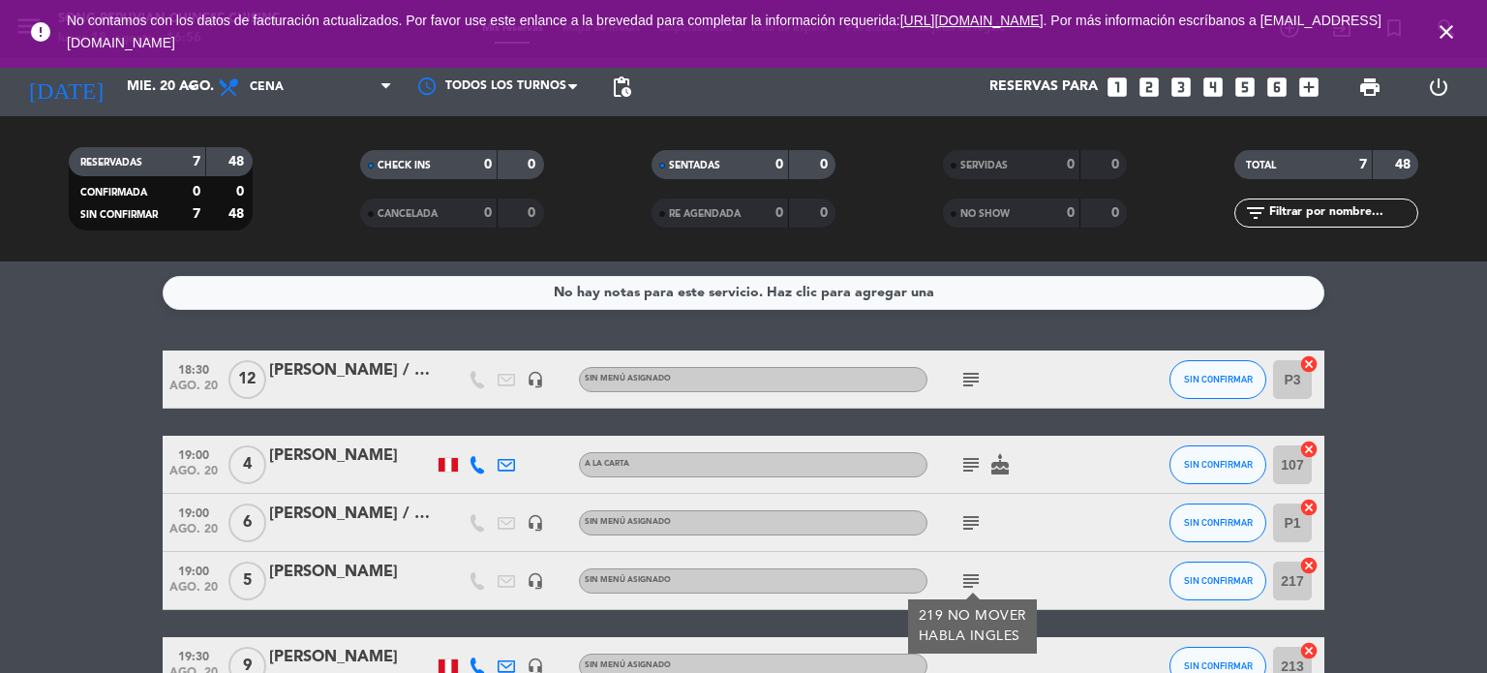
click at [965, 525] on icon "subject" at bounding box center [970, 522] width 23 height 23
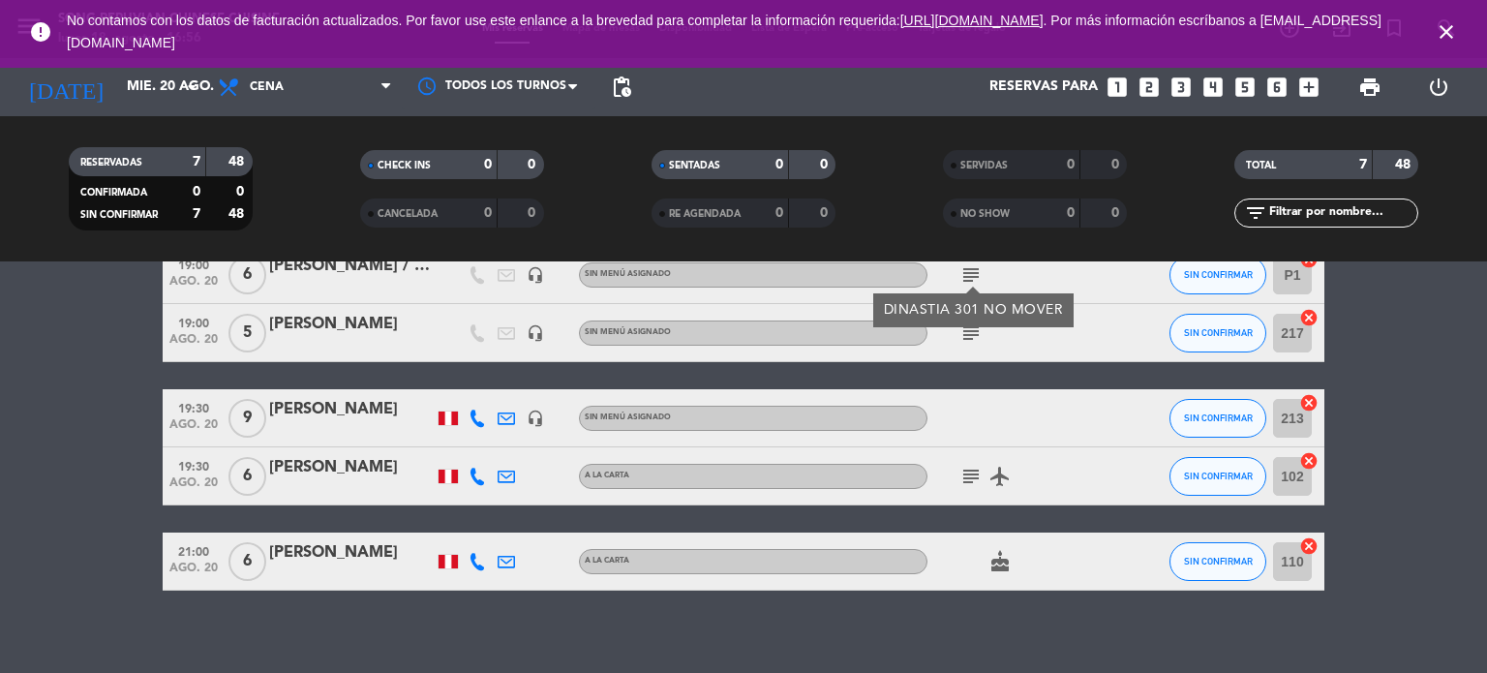
scroll to position [245, 0]
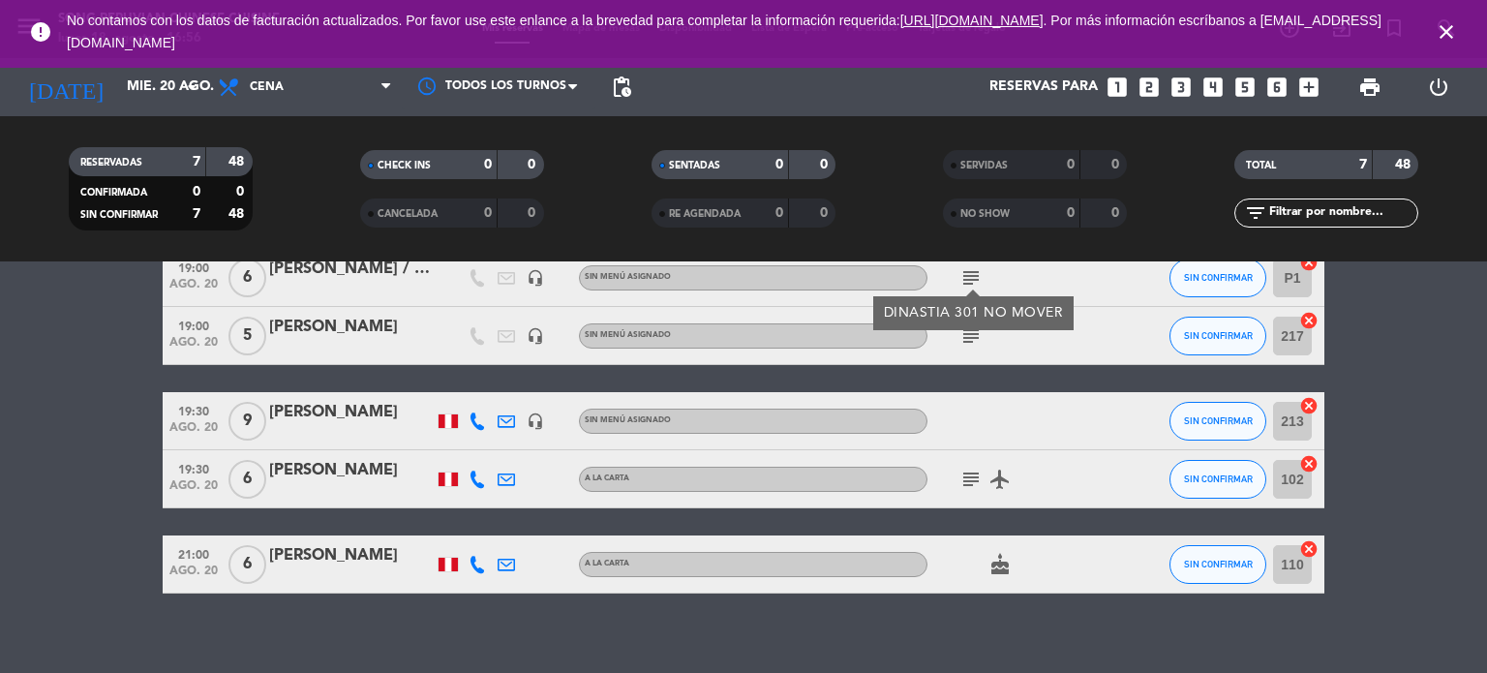
click at [966, 484] on icon "subject" at bounding box center [970, 479] width 23 height 23
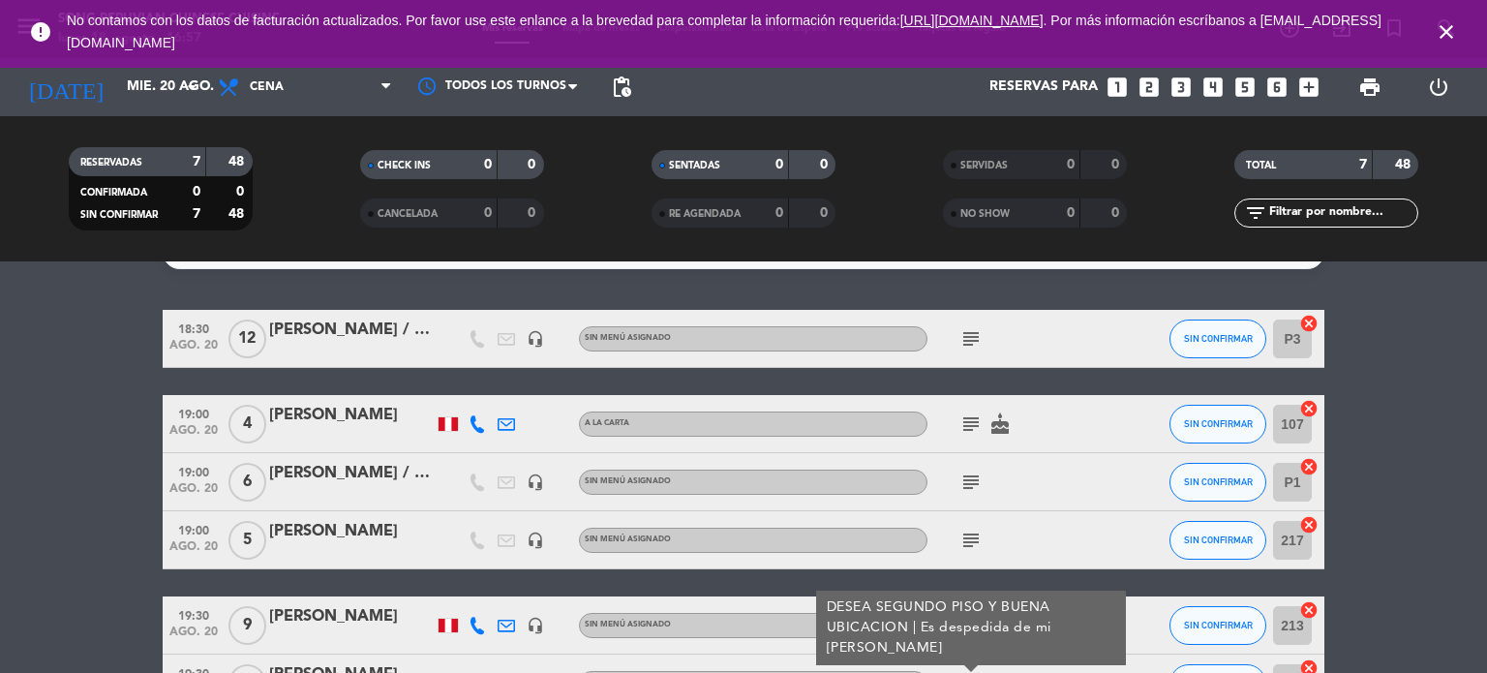
scroll to position [0, 0]
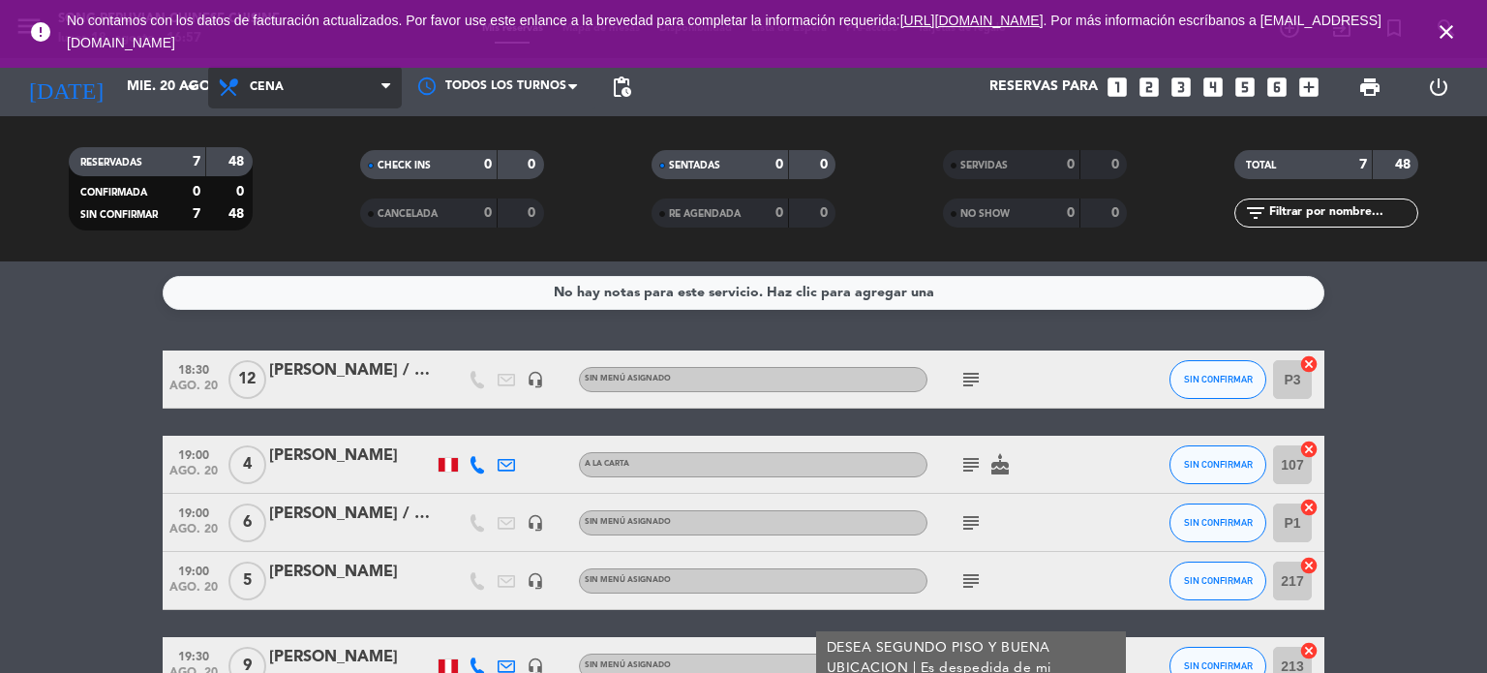
click at [330, 76] on span "Cena" at bounding box center [305, 87] width 194 height 43
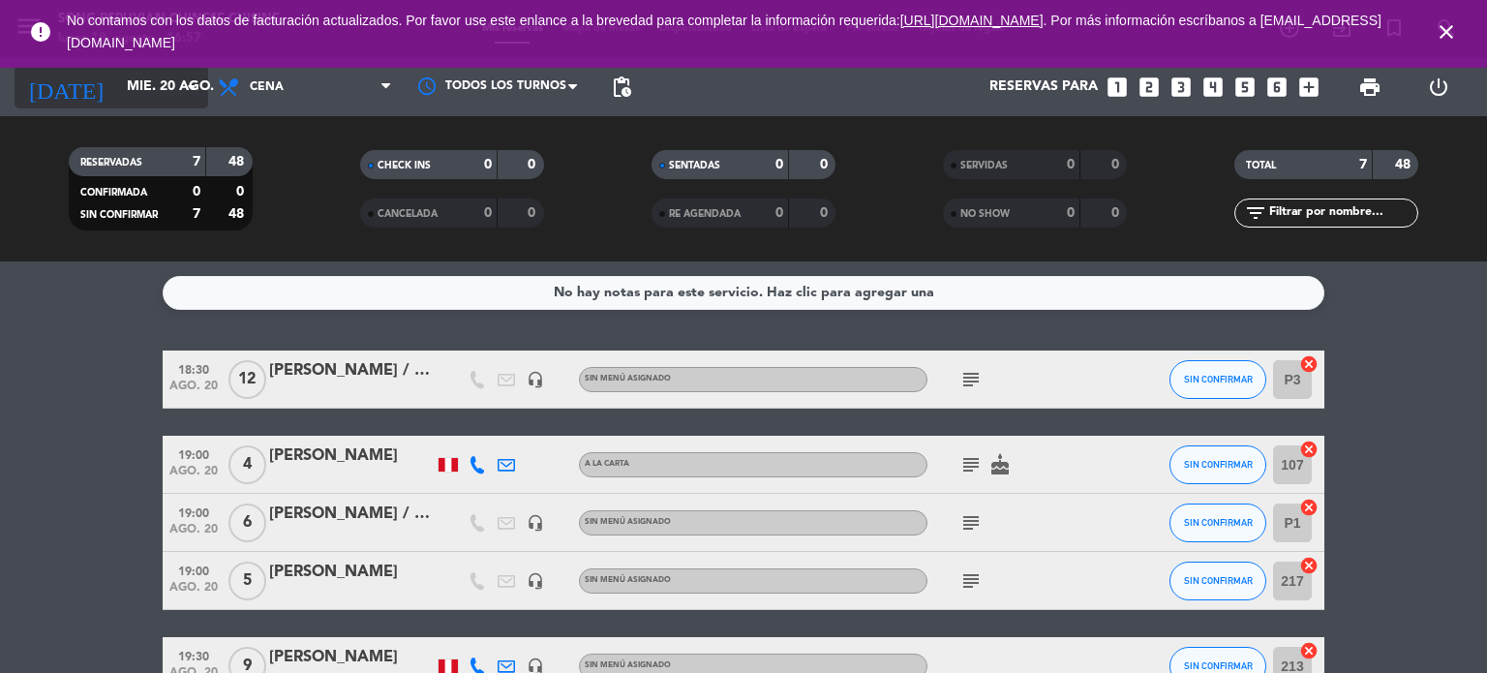
click at [148, 74] on input "mié. 20 ago." at bounding box center [209, 87] width 184 height 35
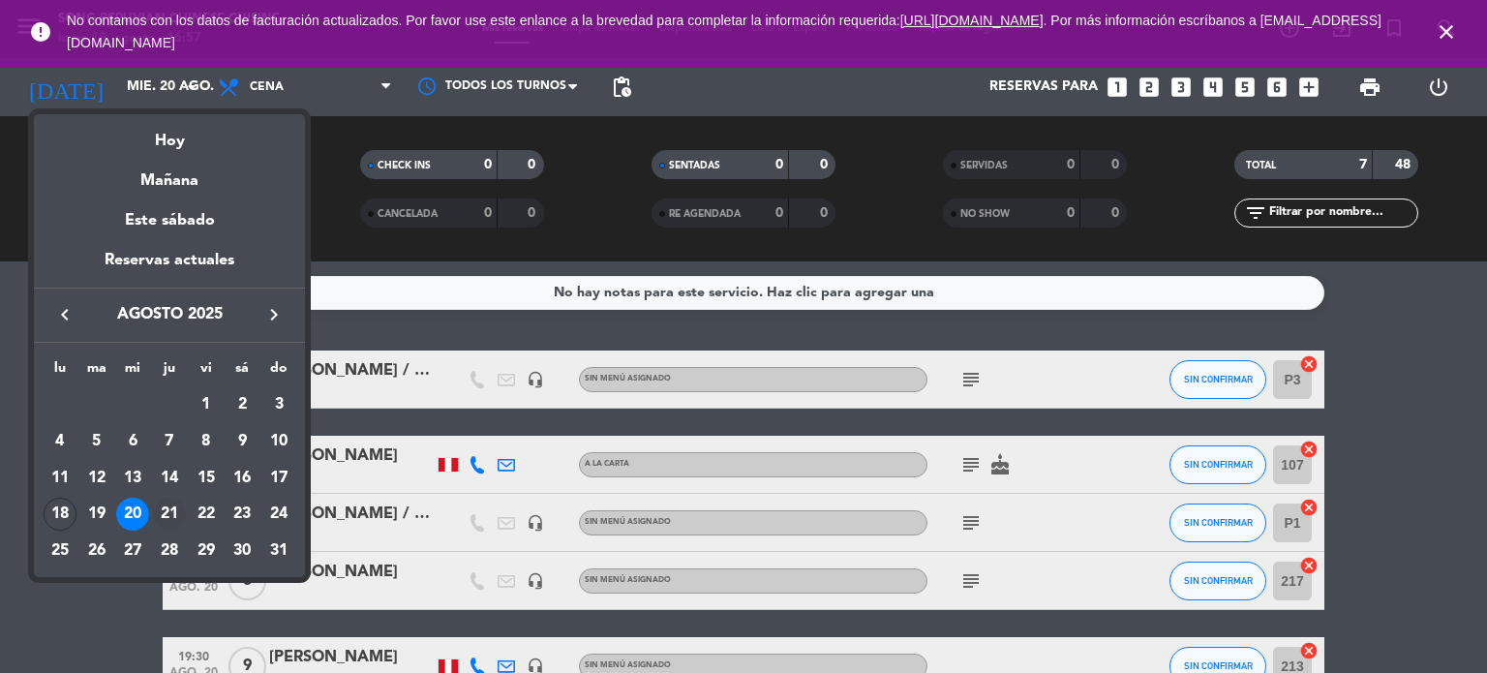
click at [170, 523] on div "21" at bounding box center [169, 514] width 33 height 33
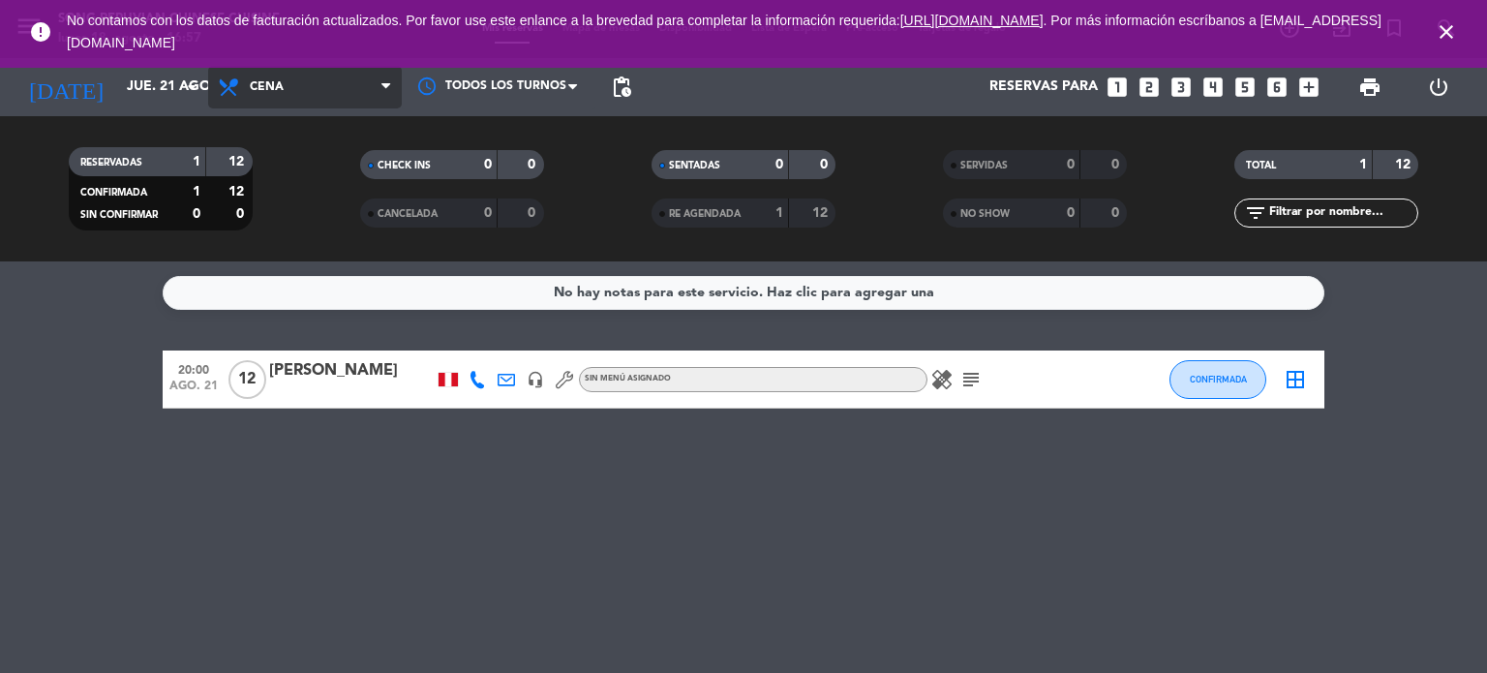
click at [278, 95] on span "Cena" at bounding box center [305, 87] width 194 height 43
click at [277, 181] on div "menu Song Peruvian Chinese Cuisine [DATE] 18. agosto - 16:57 Mis reservas Mapa …" at bounding box center [743, 130] width 1487 height 261
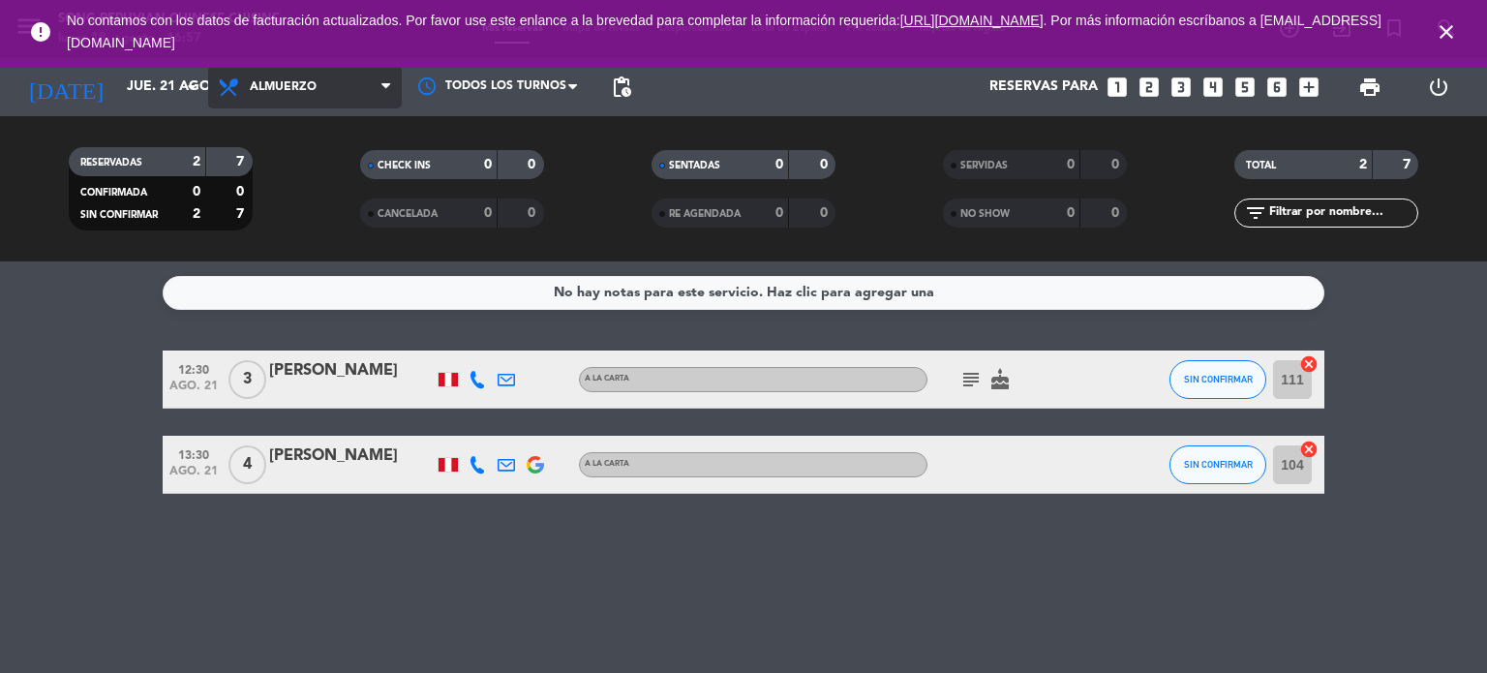
click at [289, 92] on span "Almuerzo" at bounding box center [283, 87] width 67 height 14
click at [274, 215] on div "menu Song Peruvian Chinese Cuisine [DATE] 18. agosto - 16:57 Mis reservas Mapa …" at bounding box center [743, 130] width 1487 height 261
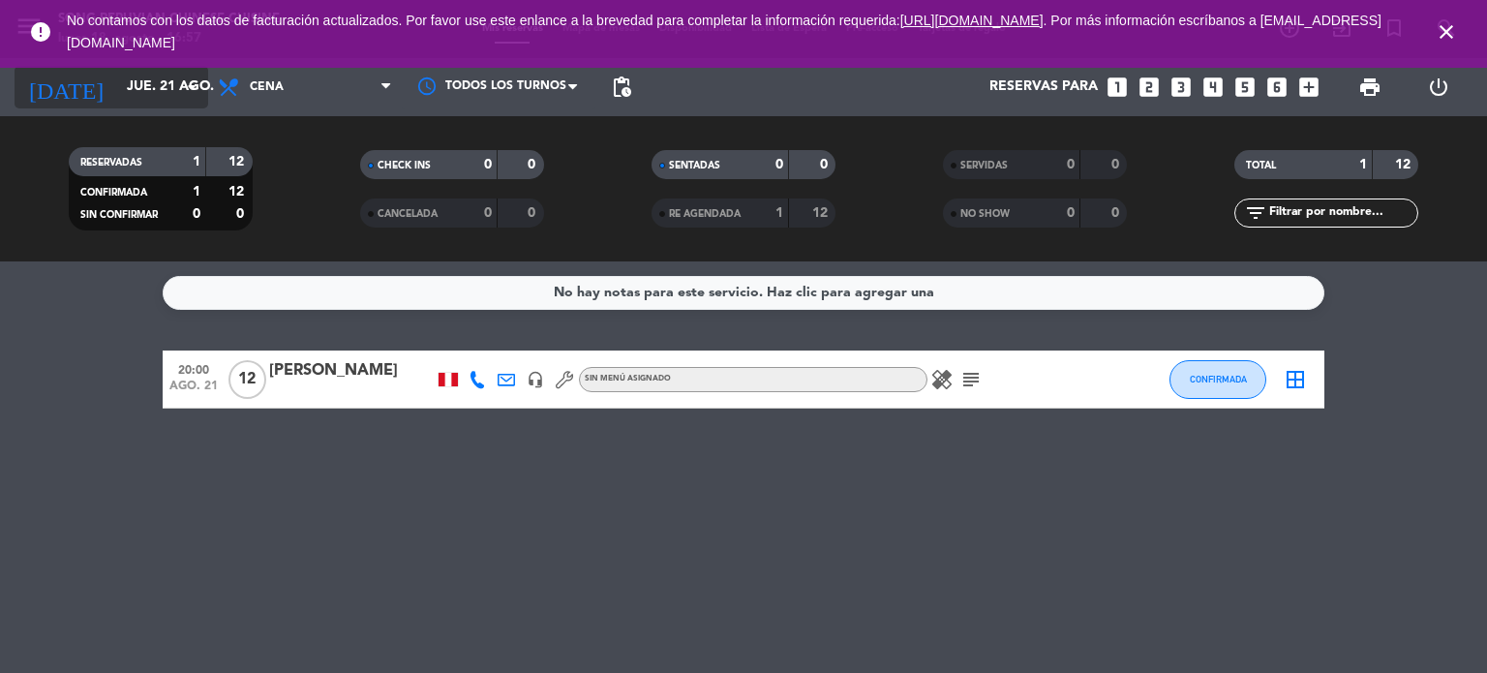
click at [163, 86] on input "jue. 21 ago." at bounding box center [209, 87] width 184 height 35
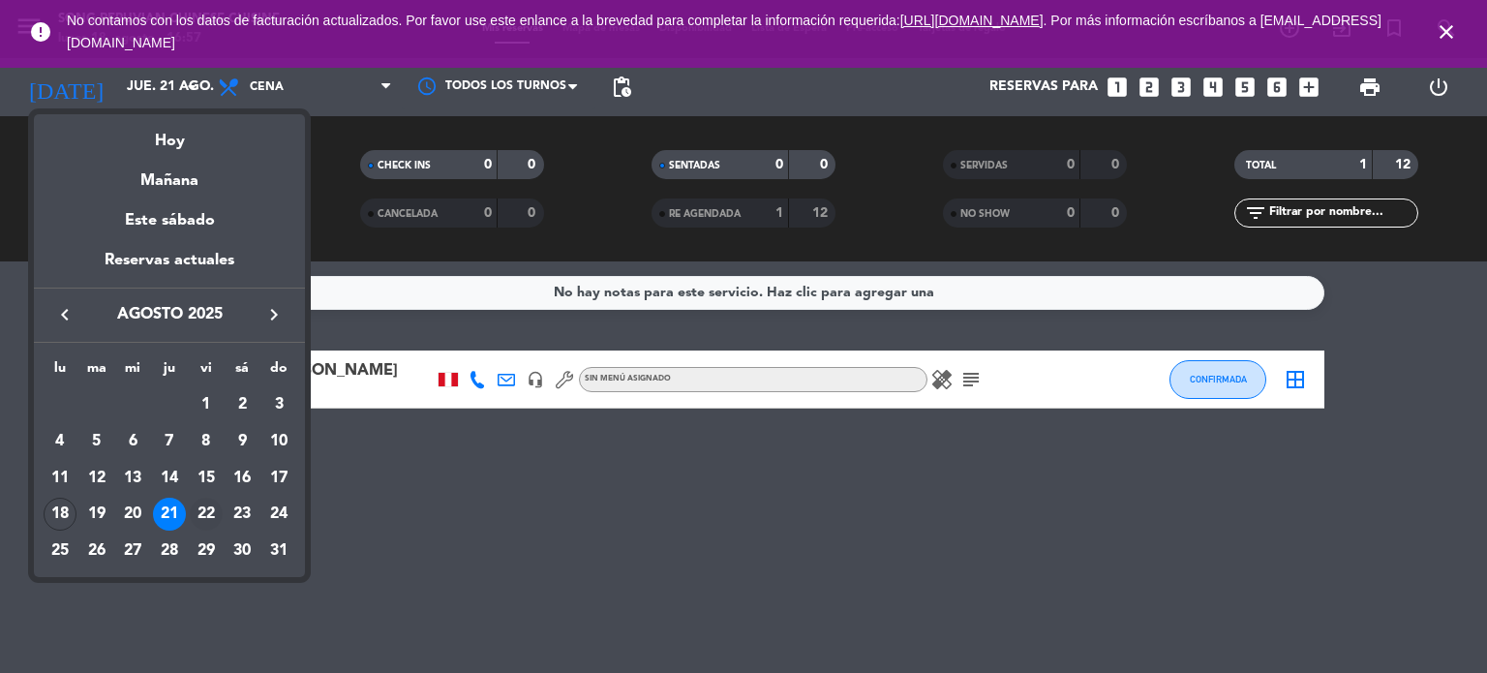
click at [212, 514] on div "22" at bounding box center [206, 514] width 33 height 33
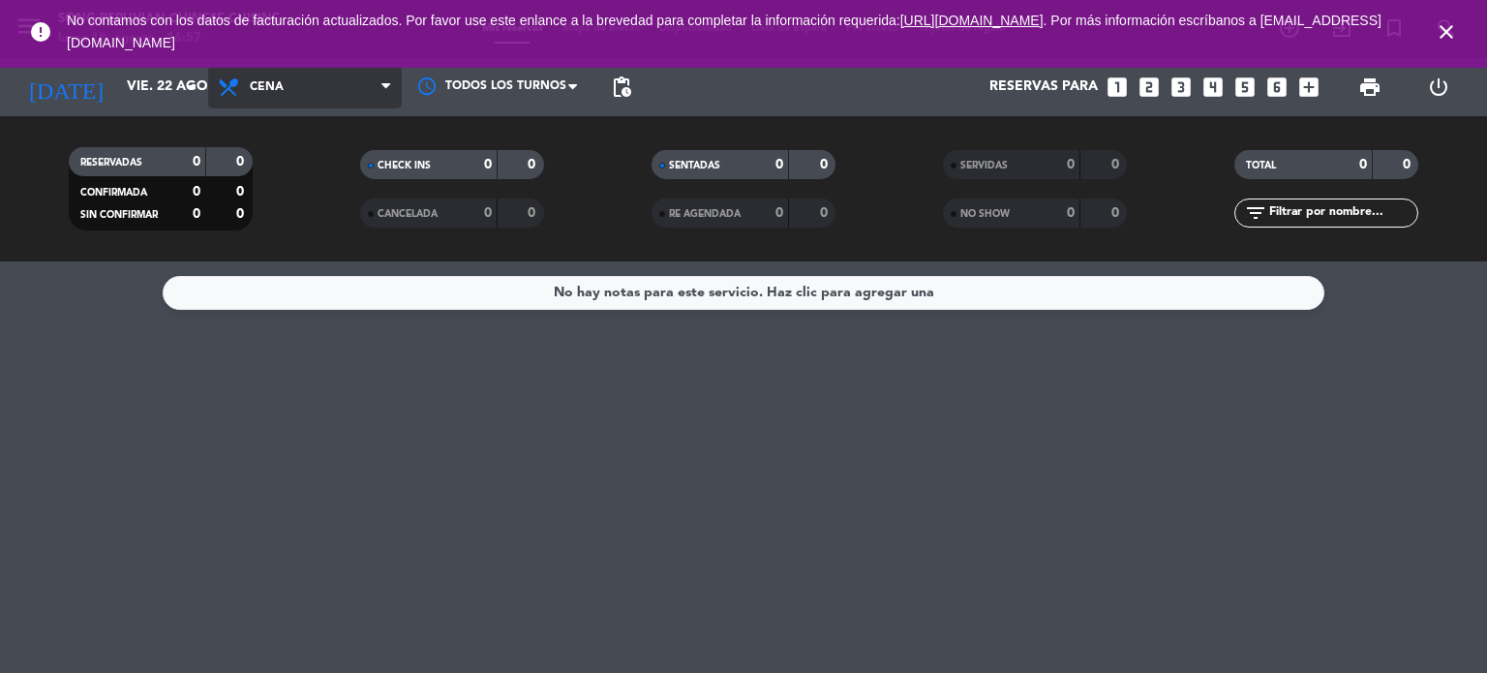
click at [294, 91] on span "Cena" at bounding box center [305, 87] width 194 height 43
click at [271, 187] on div "menu Song Peruvian Chinese Cuisine [DATE] 18. agosto - 16:57 Mis reservas Mapa …" at bounding box center [743, 130] width 1487 height 261
click at [289, 92] on span "Almuerzo" at bounding box center [283, 87] width 67 height 14
click at [279, 206] on div "menu Song Peruvian Chinese Cuisine [DATE] 18. agosto - 16:57 Mis reservas Mapa …" at bounding box center [743, 130] width 1487 height 261
click at [1448, 26] on icon "close" at bounding box center [1446, 31] width 23 height 23
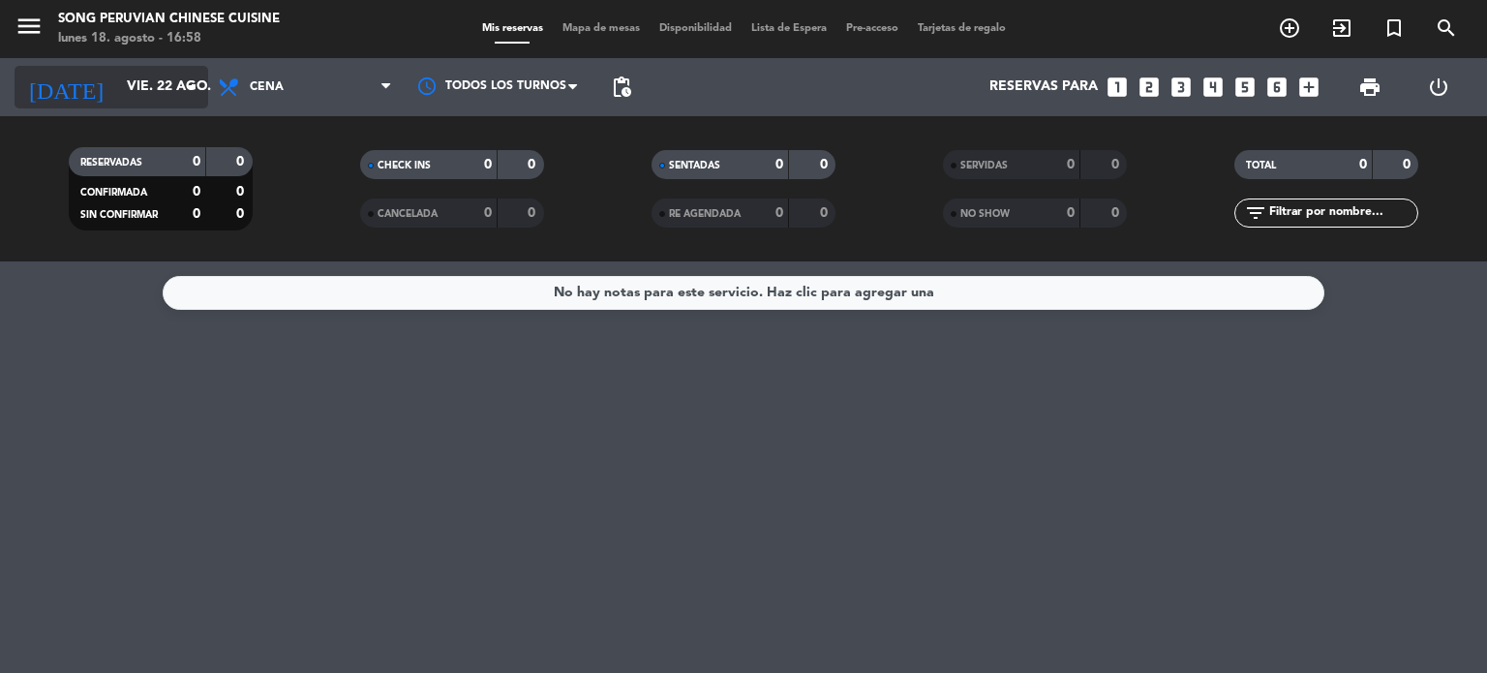
click at [131, 81] on input "vie. 22 ago." at bounding box center [209, 87] width 184 height 35
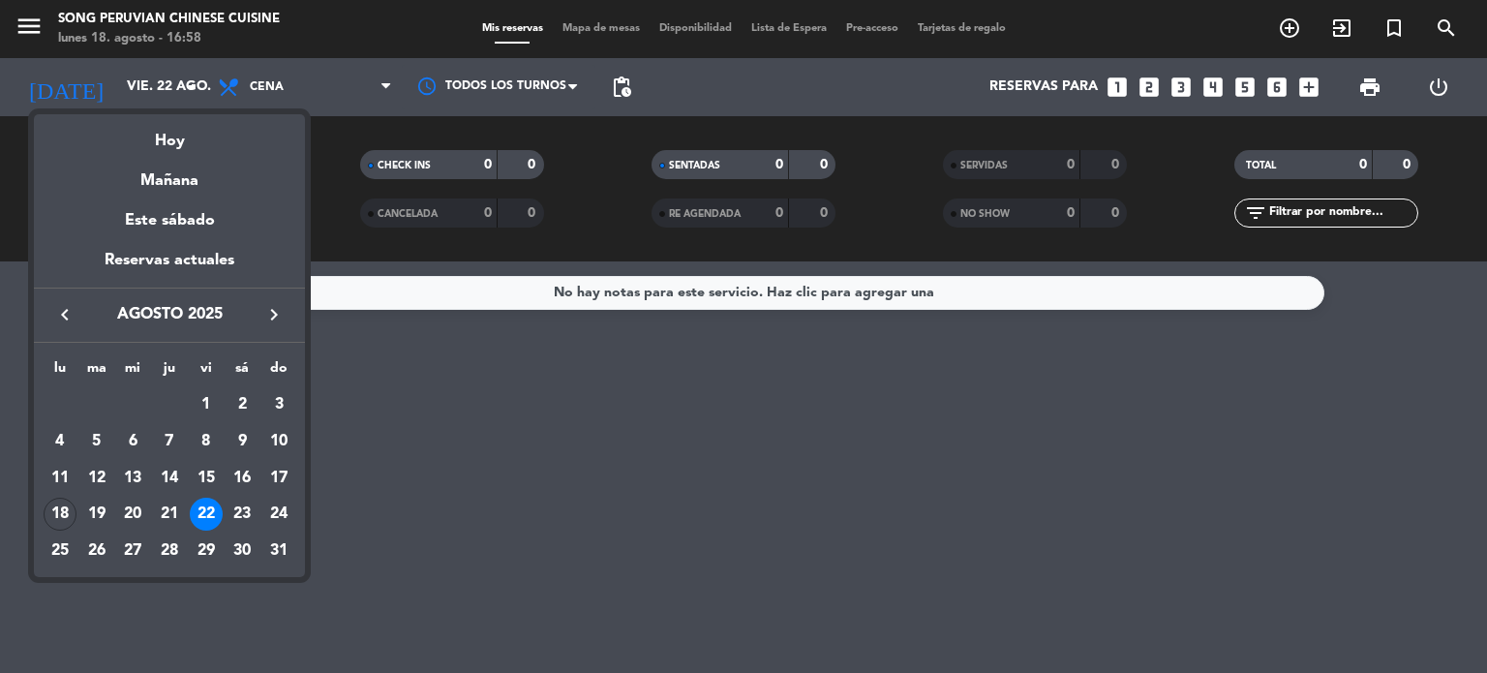
click at [283, 80] on div at bounding box center [743, 336] width 1487 height 673
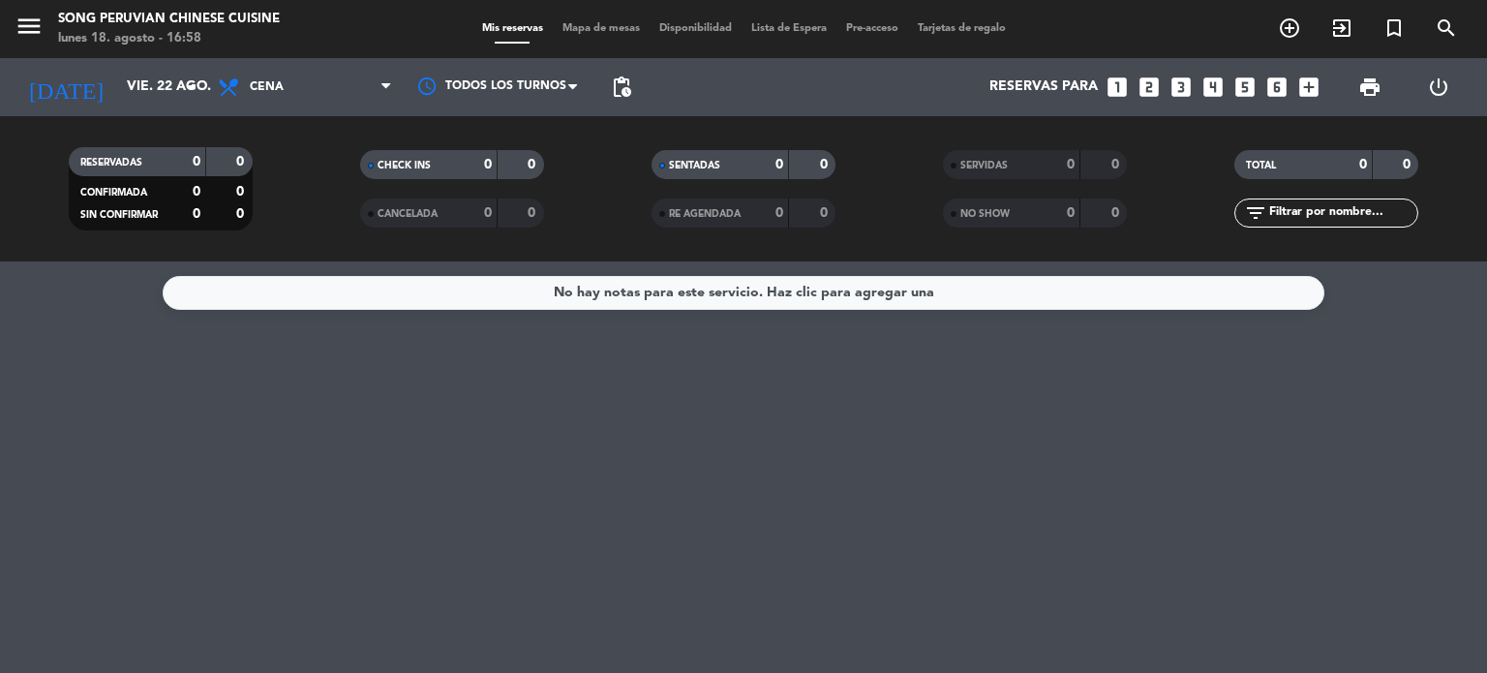
click at [283, 80] on span "Cena" at bounding box center [305, 87] width 194 height 43
click at [287, 164] on div "menu Song Peruvian Chinese Cuisine [DATE] 18. agosto - 16:58 Mis reservas Mapa …" at bounding box center [743, 130] width 1487 height 261
click at [162, 94] on input "vie. 22 ago." at bounding box center [209, 87] width 184 height 35
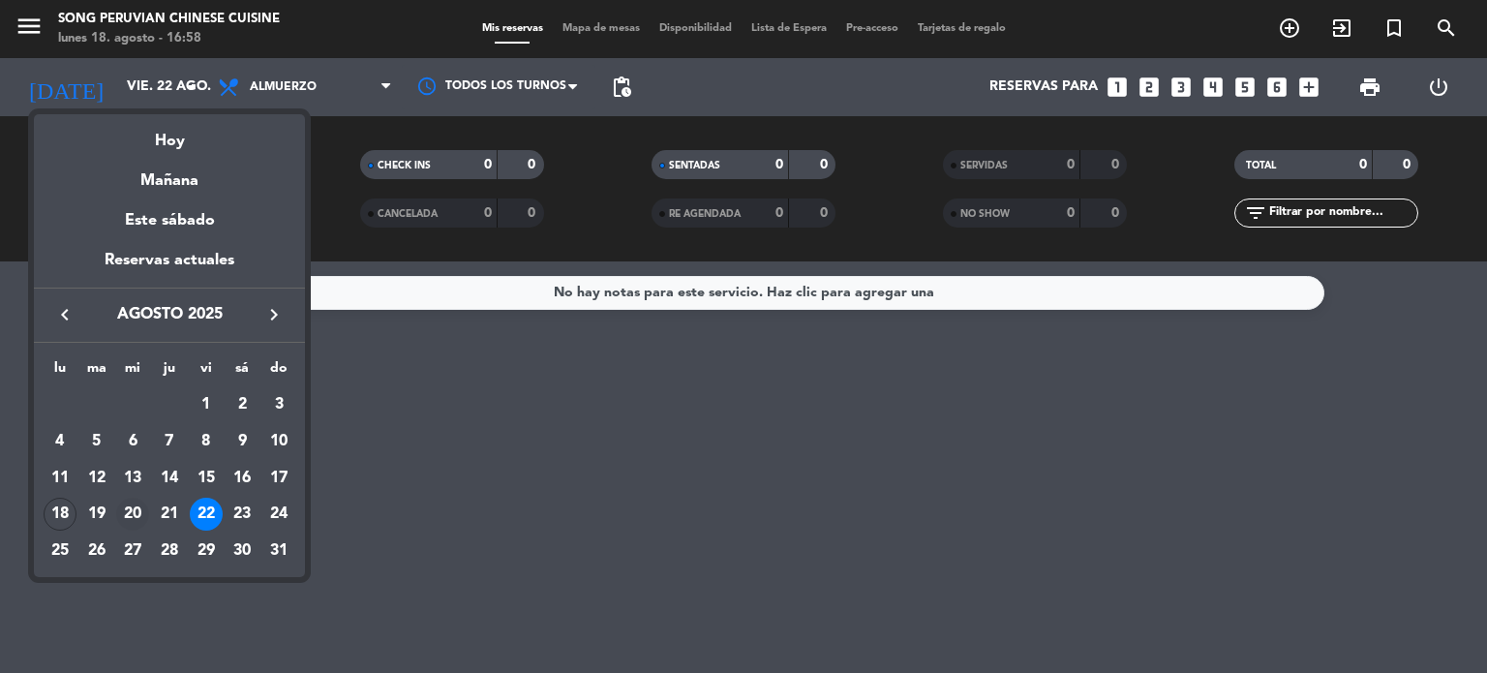
click at [127, 503] on div "20" at bounding box center [132, 514] width 33 height 33
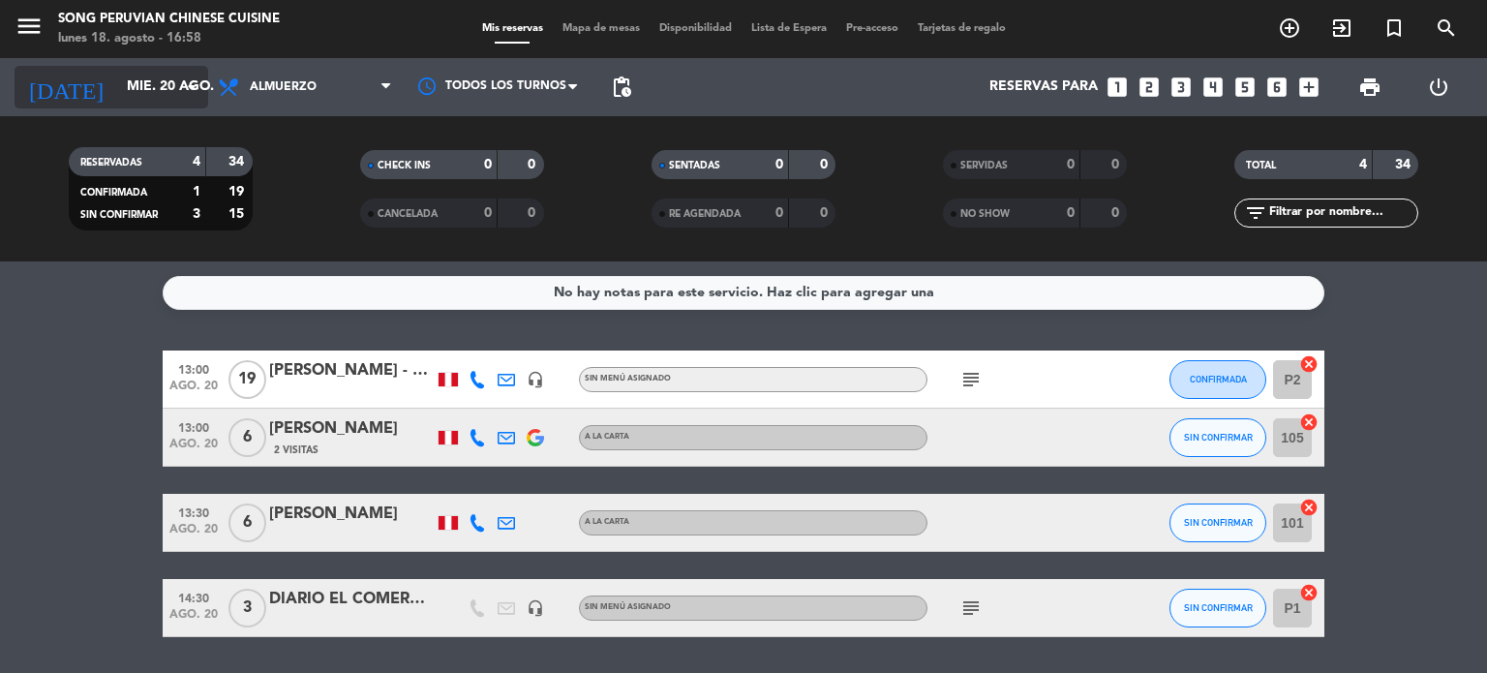
click at [133, 87] on input "mié. 20 ago." at bounding box center [209, 87] width 184 height 35
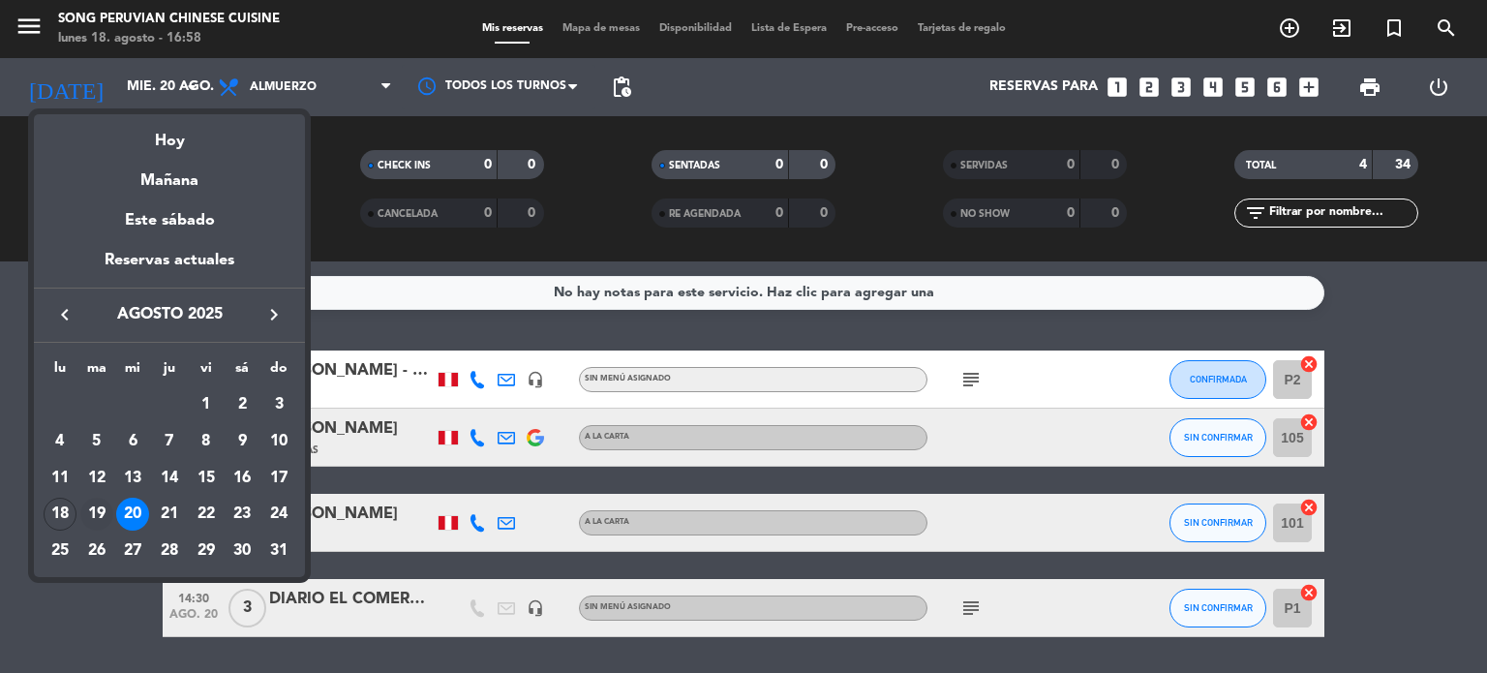
click at [91, 513] on div "19" at bounding box center [96, 514] width 33 height 33
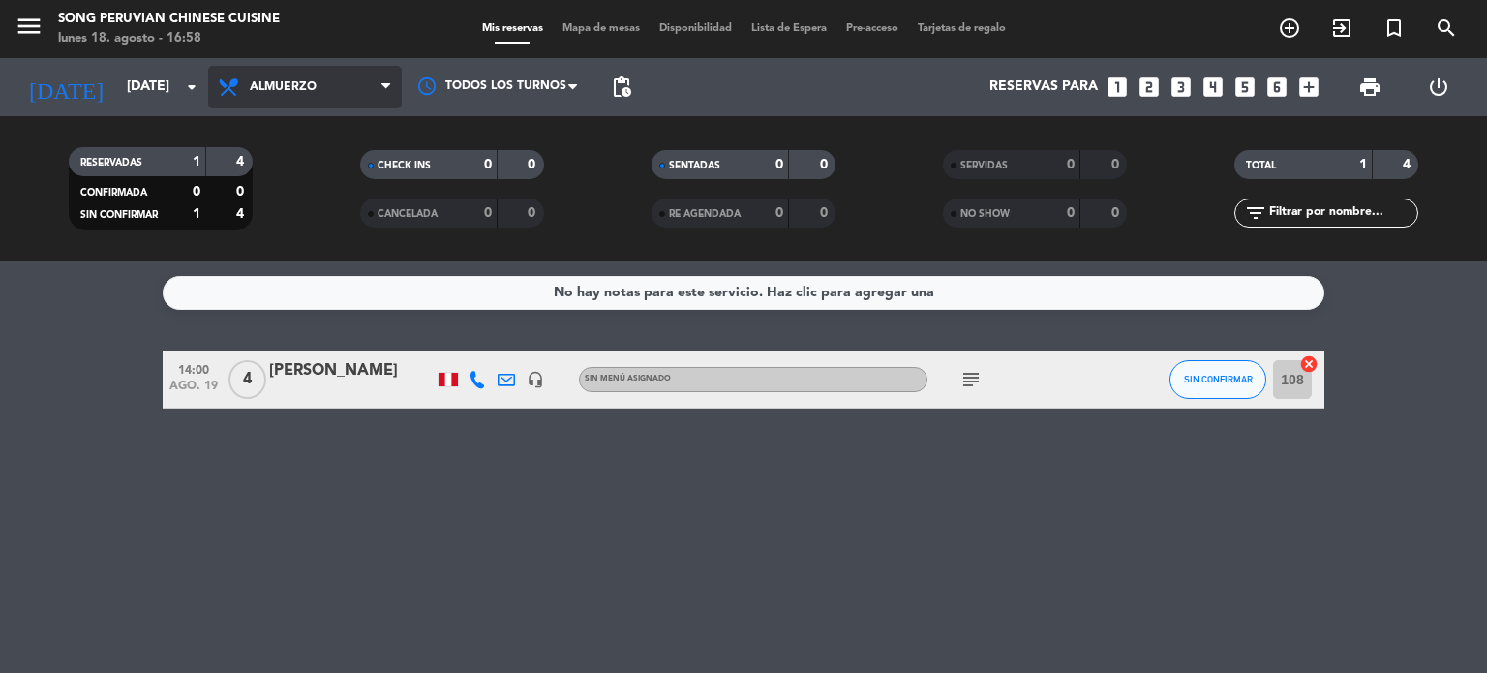
click at [263, 76] on span "Almuerzo" at bounding box center [305, 87] width 194 height 43
click at [277, 219] on div "menu Song Peruvian Chinese Cuisine [DATE] 18. agosto - 16:58 Mis reservas Mapa …" at bounding box center [743, 130] width 1487 height 261
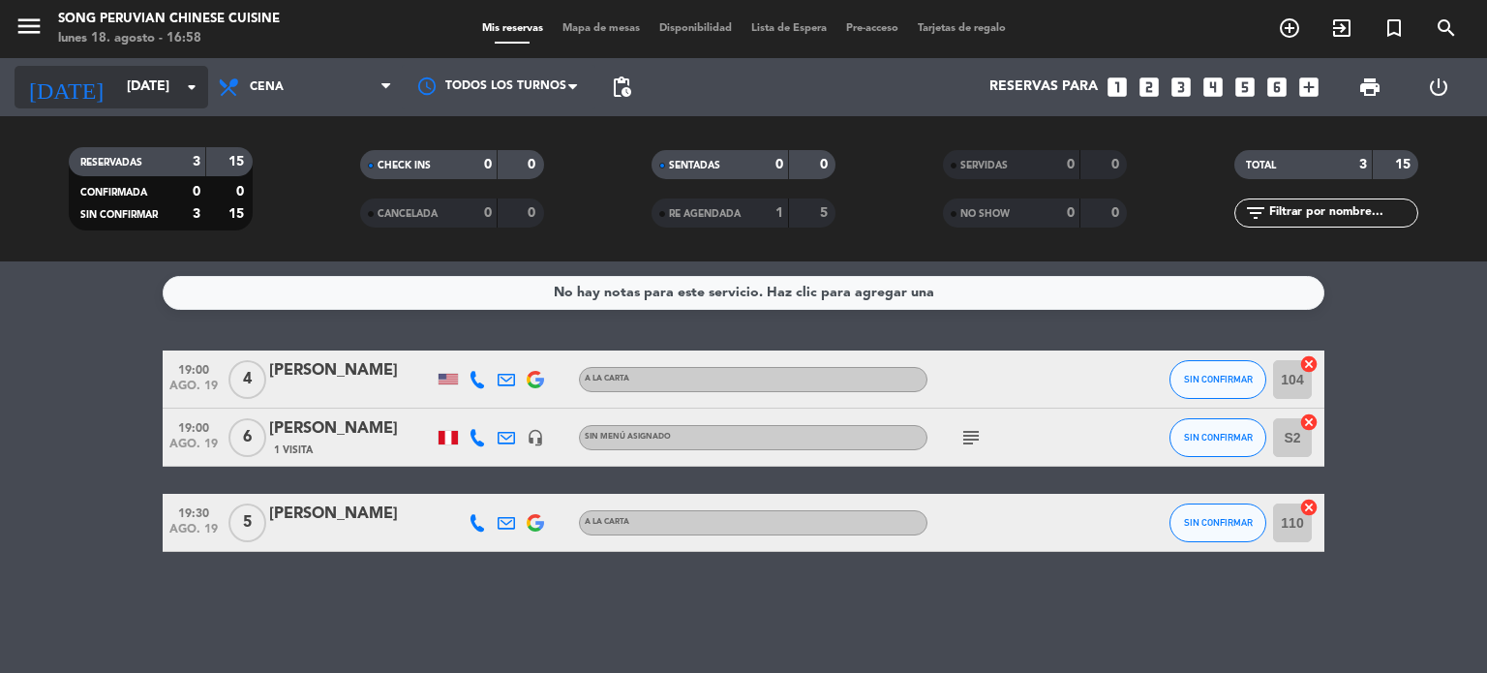
click at [117, 93] on input "[DATE]" at bounding box center [209, 87] width 184 height 35
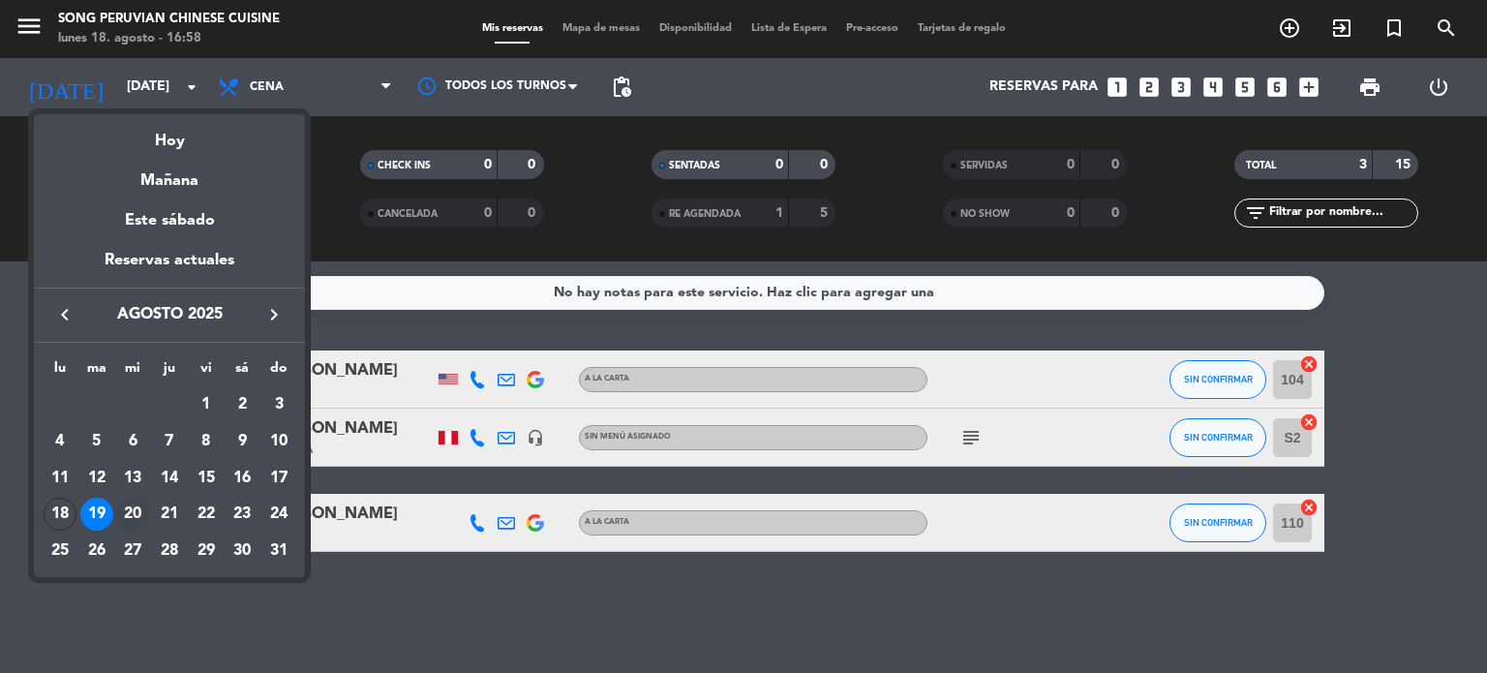
click at [131, 501] on div "20" at bounding box center [132, 514] width 33 height 33
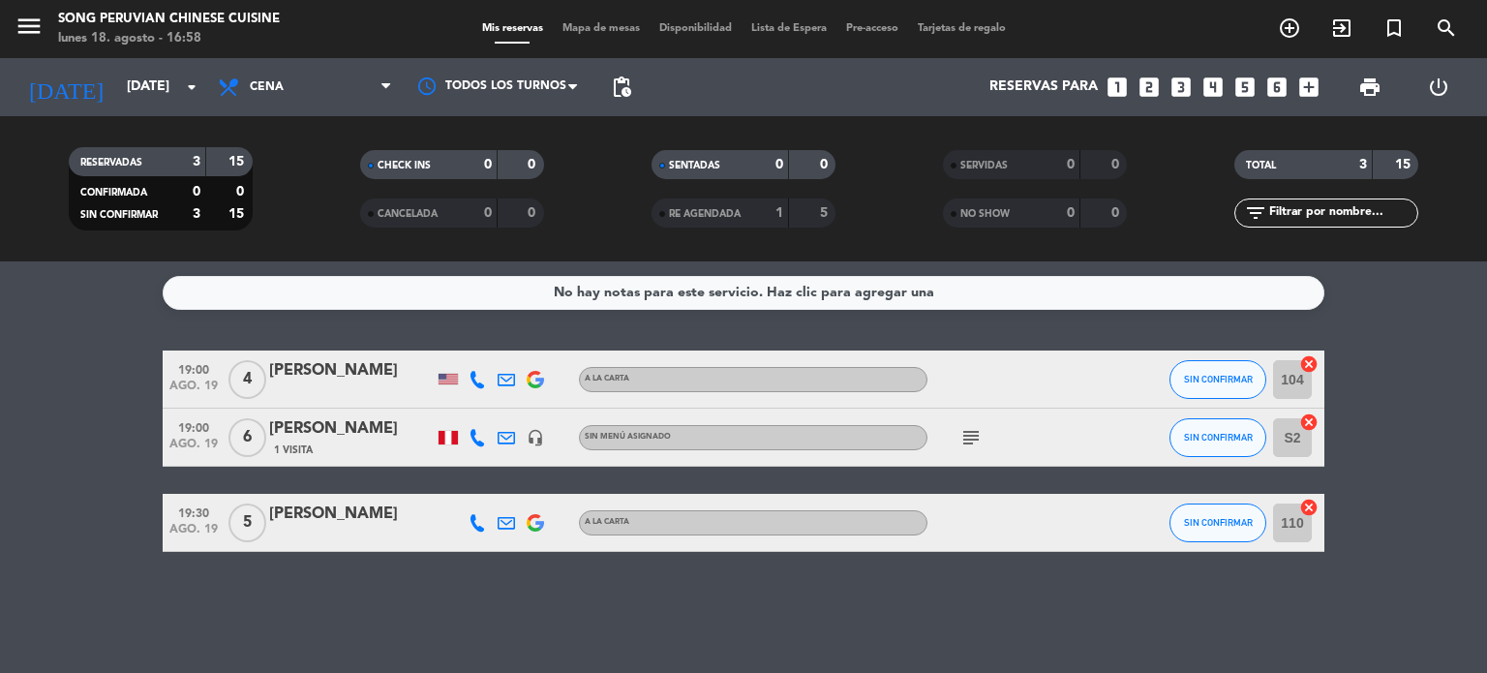
type input "mié. 20 ago."
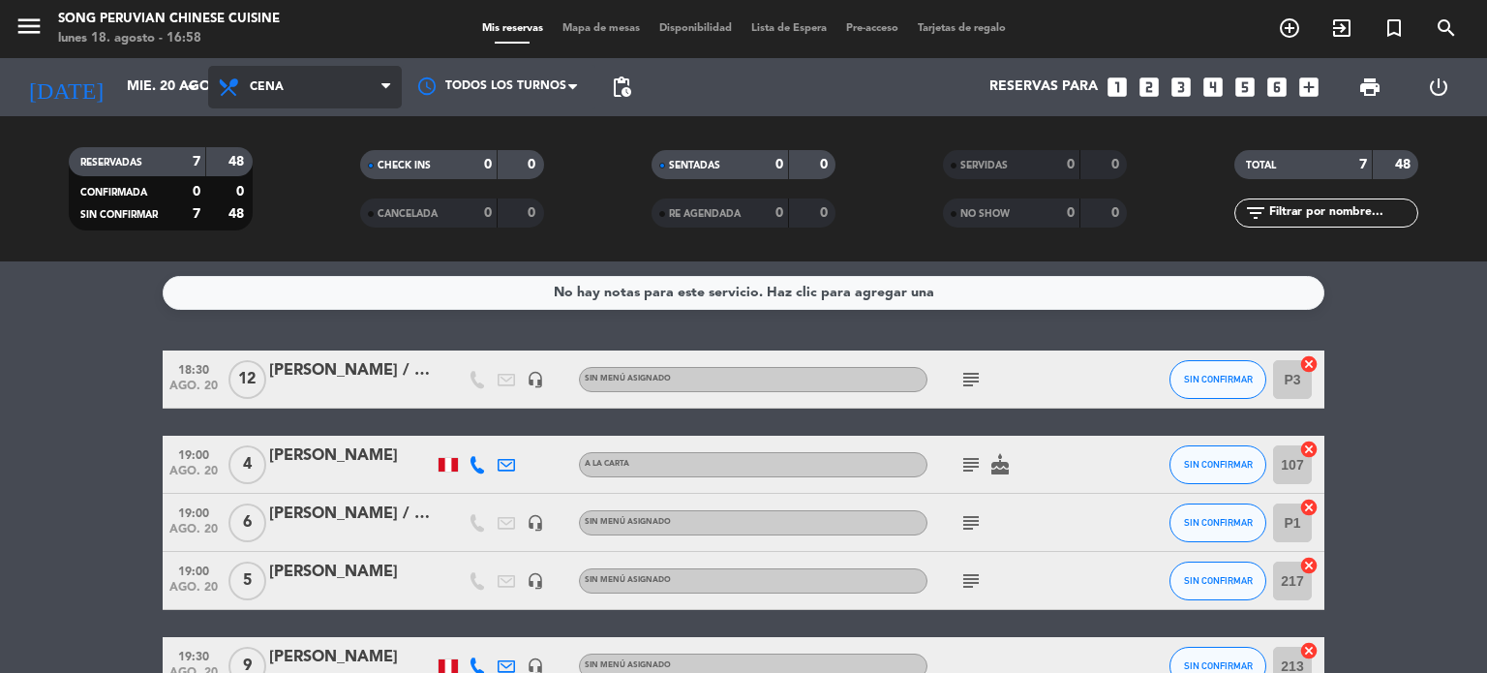
click at [294, 66] on span "Cena" at bounding box center [305, 87] width 194 height 43
click at [293, 153] on div "menu Song Peruvian Chinese Cuisine [DATE] 18. agosto - 16:58 Mis reservas Mapa …" at bounding box center [743, 130] width 1487 height 261
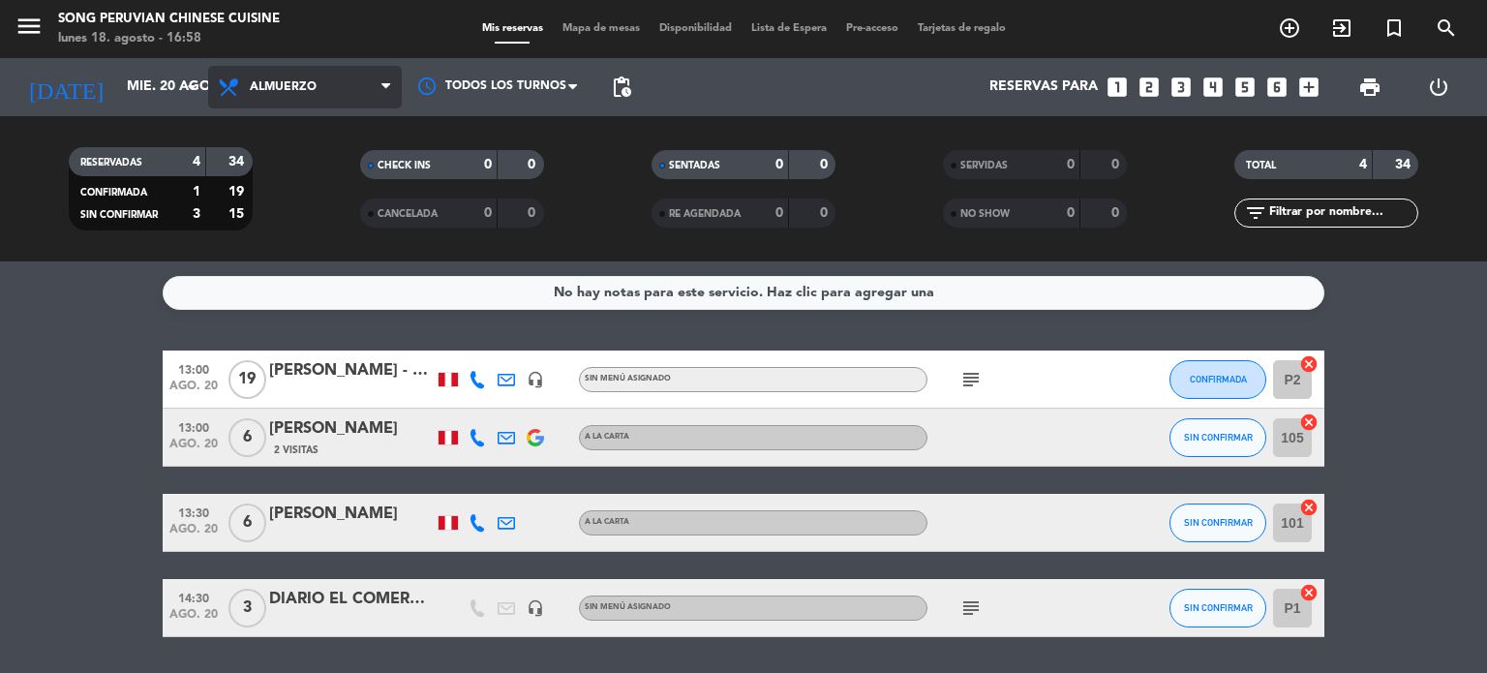
click at [307, 85] on span "Almuerzo" at bounding box center [283, 87] width 67 height 14
click at [272, 233] on div "menu Song Peruvian Chinese Cuisine [DATE] 18. agosto - 16:58 Mis reservas Mapa …" at bounding box center [743, 130] width 1487 height 261
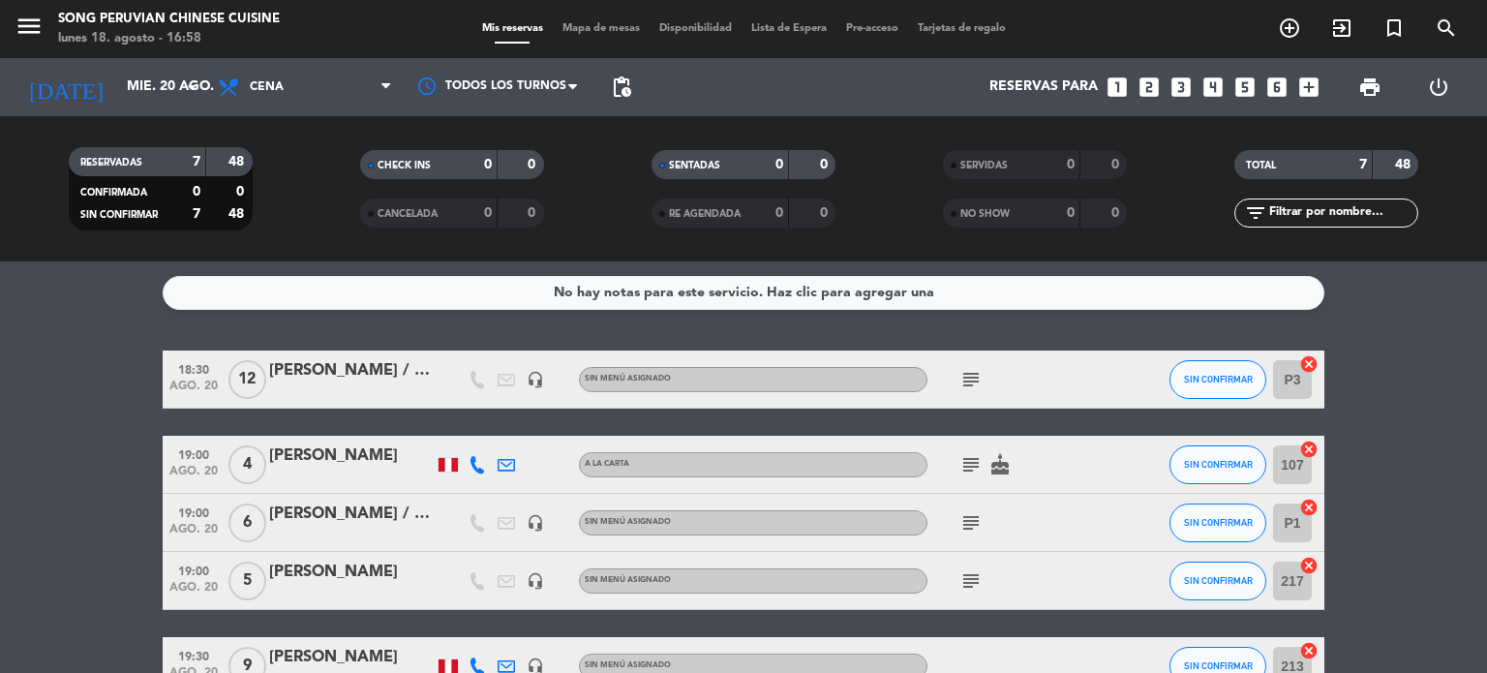
click at [271, 80] on span "Cena" at bounding box center [267, 87] width 34 height 14
click at [275, 162] on div "menu Song Peruvian Chinese Cuisine [DATE] 18. agosto - 16:58 Mis reservas Mapa …" at bounding box center [743, 130] width 1487 height 261
